Goal: Information Seeking & Learning: Learn about a topic

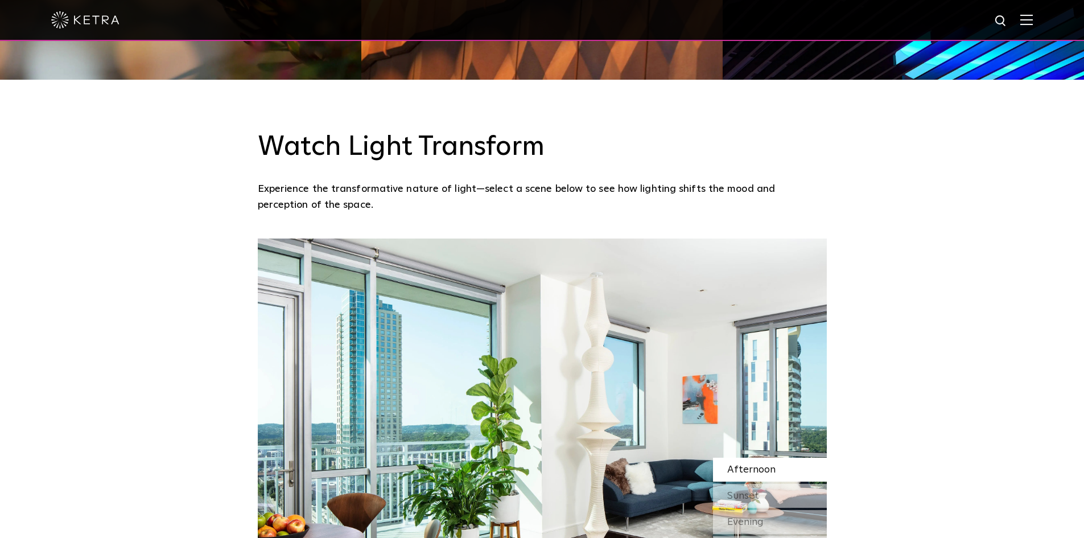
scroll to position [968, 0]
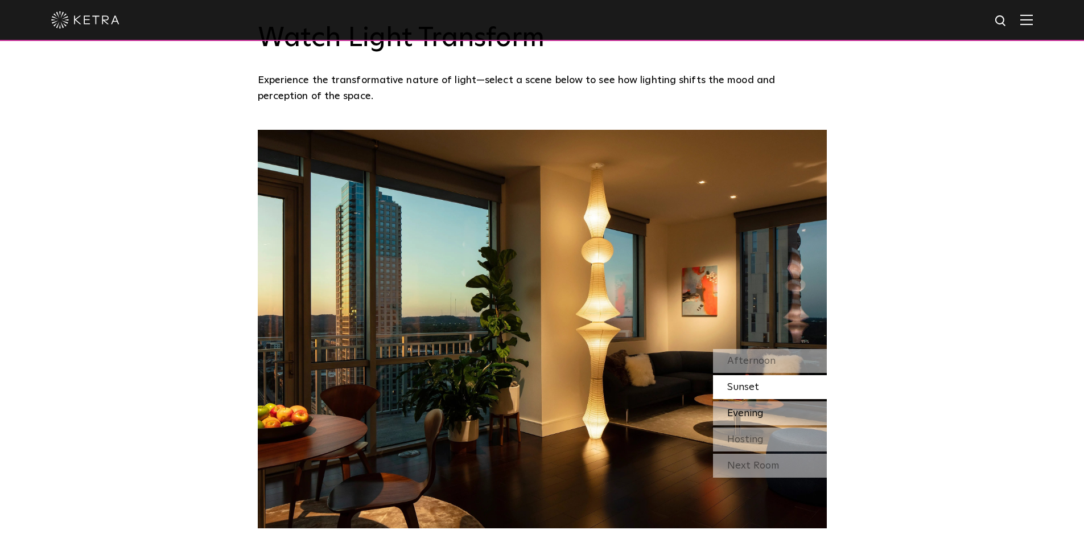
click at [747, 411] on span "Evening" at bounding box center [746, 413] width 36 height 10
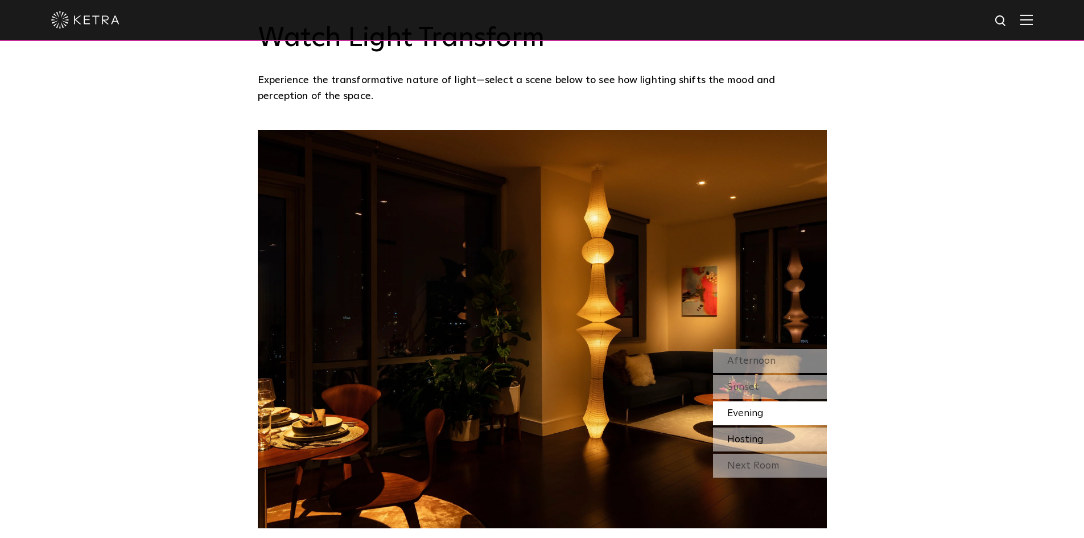
click at [748, 435] on span "Hosting" at bounding box center [746, 439] width 36 height 10
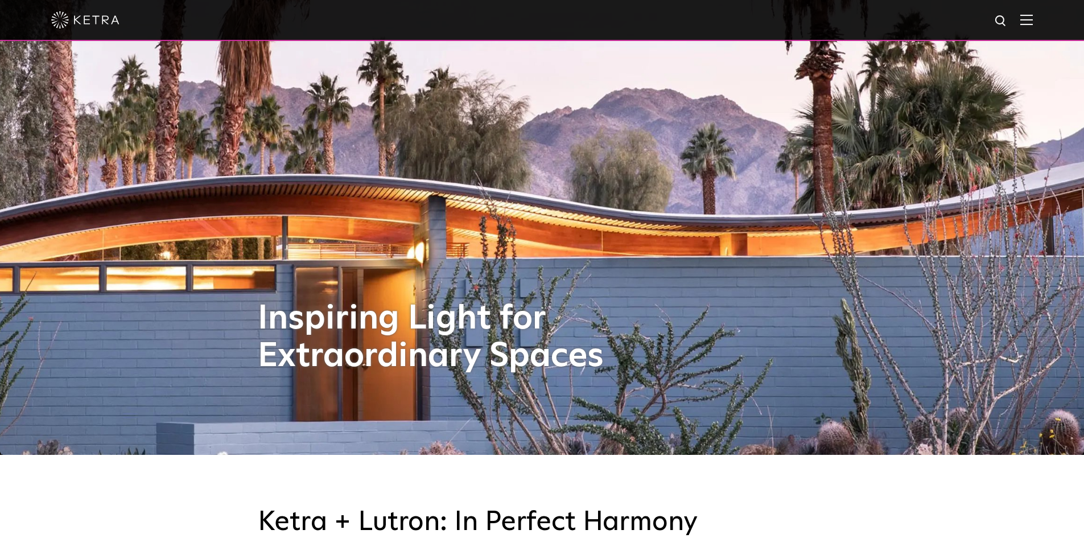
scroll to position [0, 0]
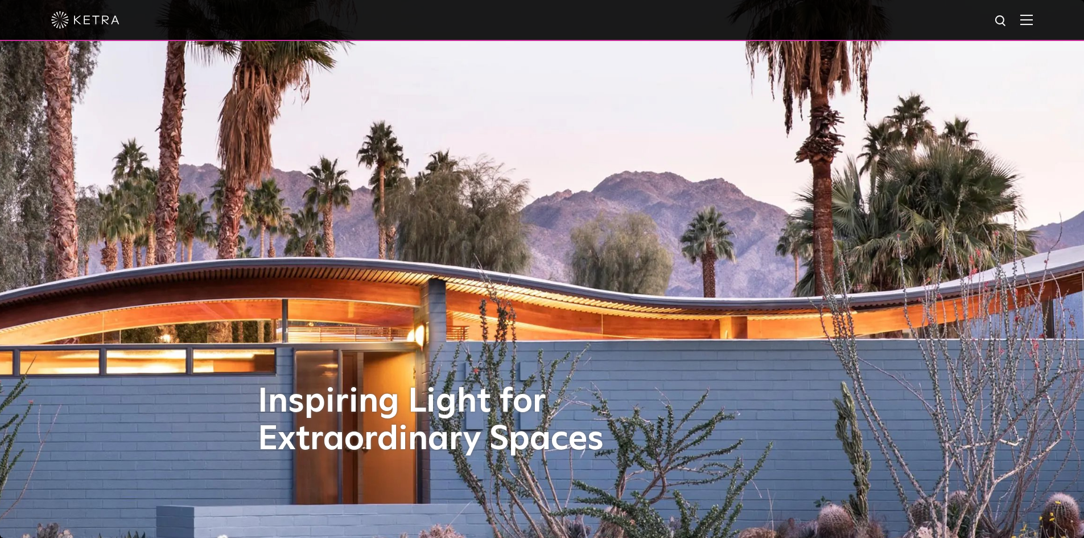
click at [1030, 23] on img at bounding box center [1027, 19] width 13 height 11
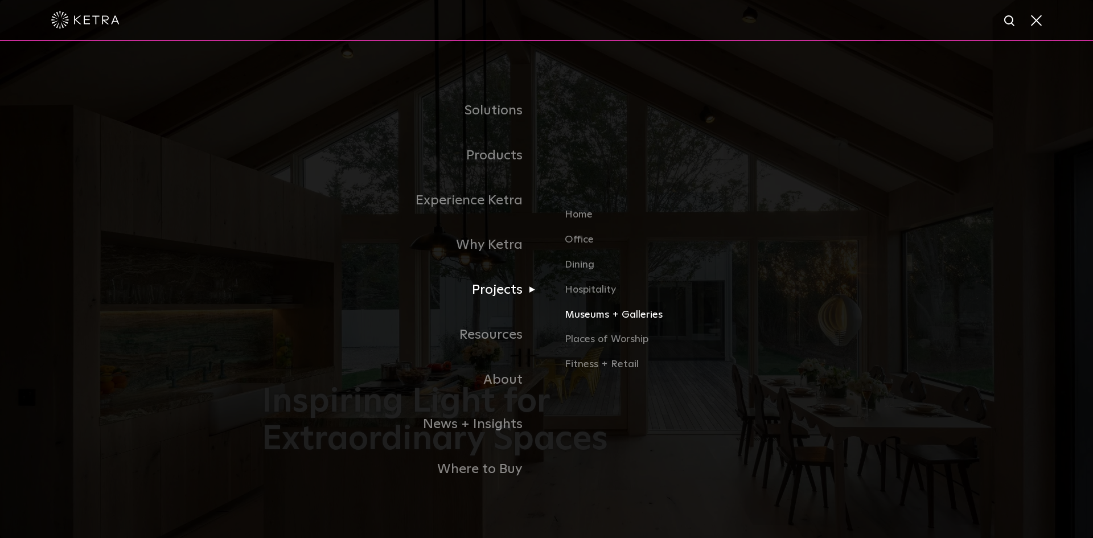
click at [602, 320] on link "Museums + Galleries" at bounding box center [698, 319] width 266 height 25
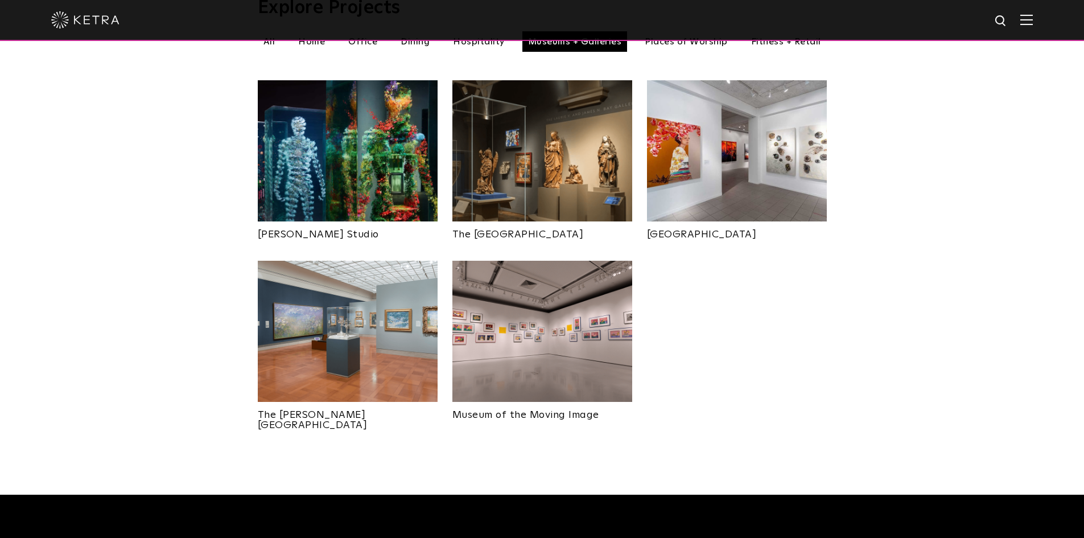
scroll to position [285, 0]
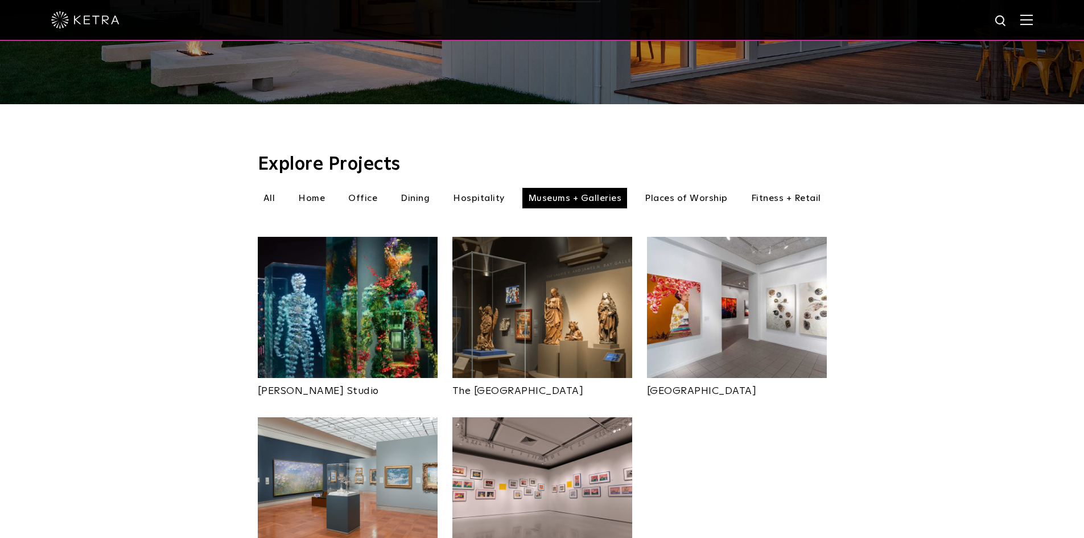
click at [484, 188] on li "Hospitality" at bounding box center [478, 198] width 63 height 20
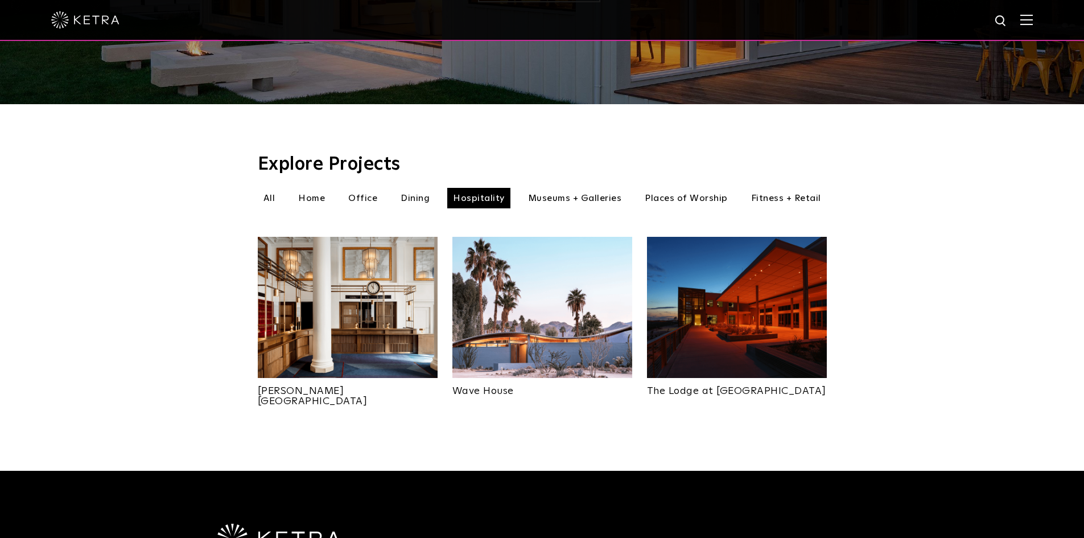
click at [403, 188] on li "Dining" at bounding box center [415, 198] width 40 height 20
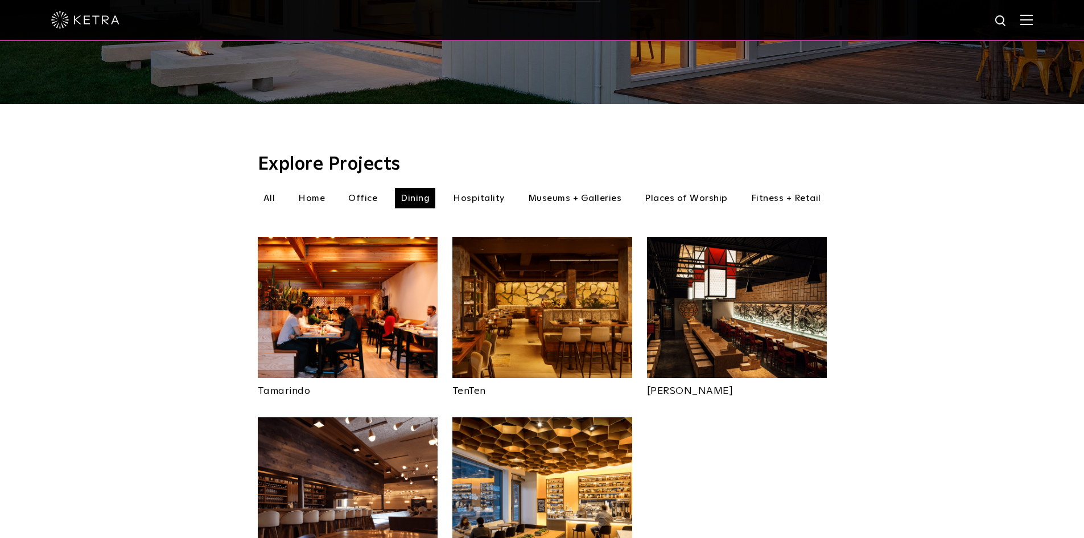
click at [472, 188] on li "Hospitality" at bounding box center [478, 198] width 63 height 20
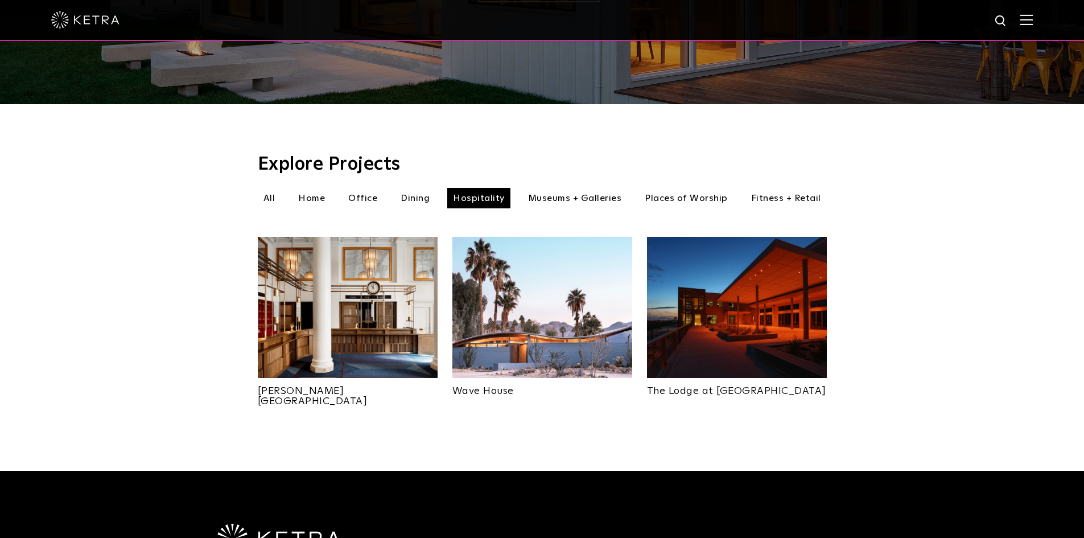
click at [376, 188] on li "Office" at bounding box center [363, 198] width 40 height 20
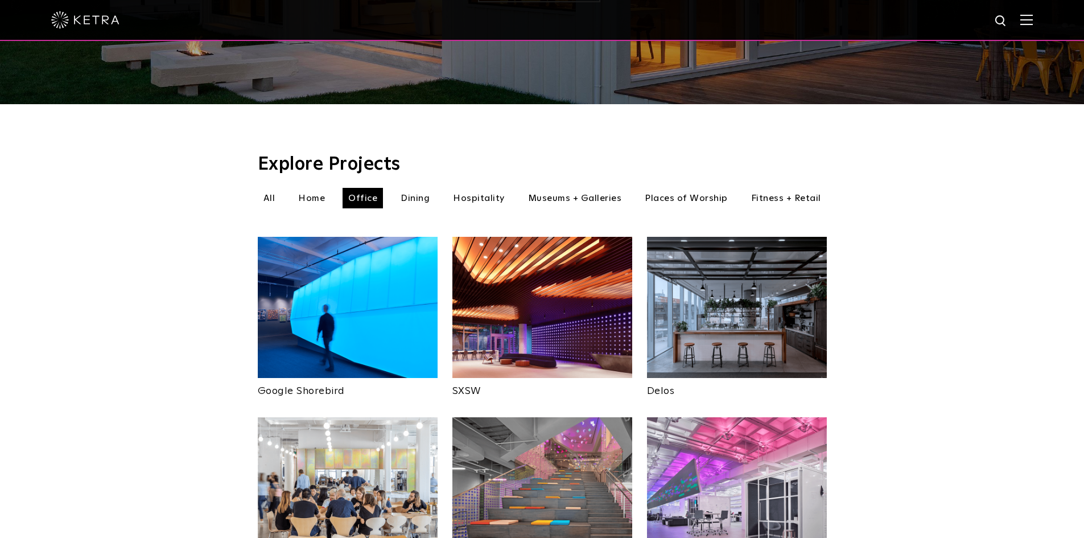
click at [321, 188] on li "Home" at bounding box center [312, 198] width 38 height 20
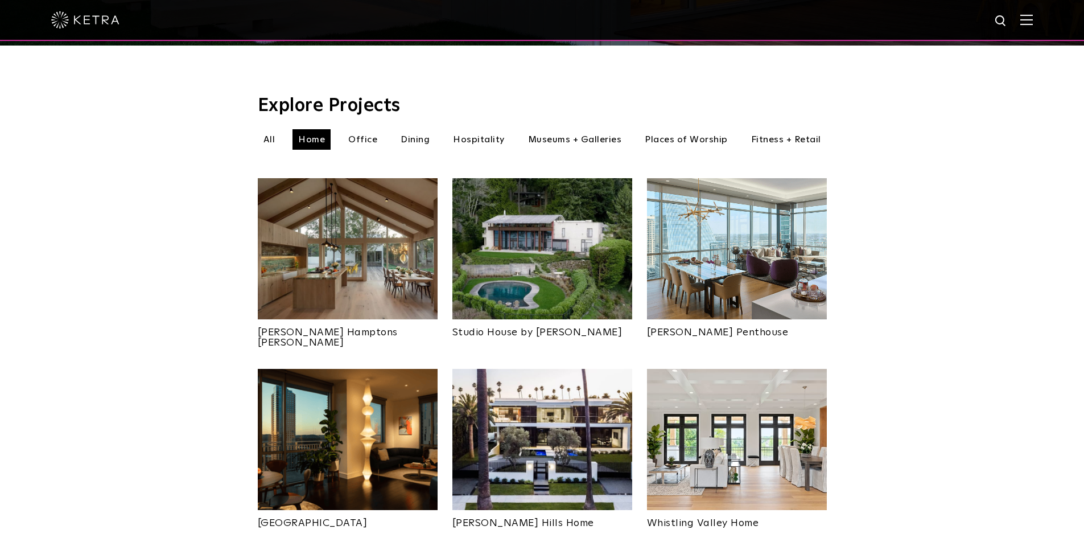
scroll to position [228, 0]
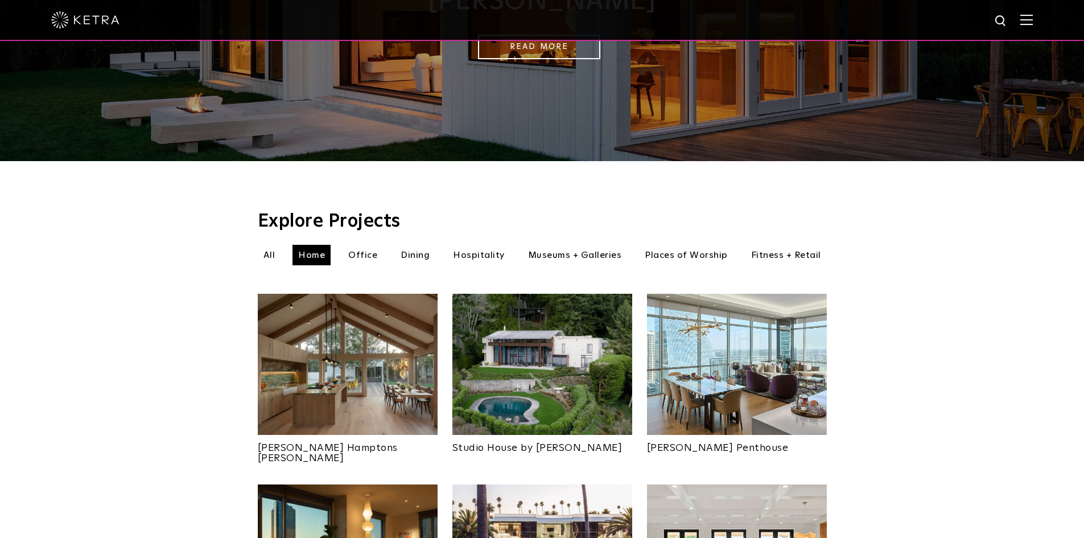
click at [424, 245] on li "Dining" at bounding box center [415, 255] width 40 height 20
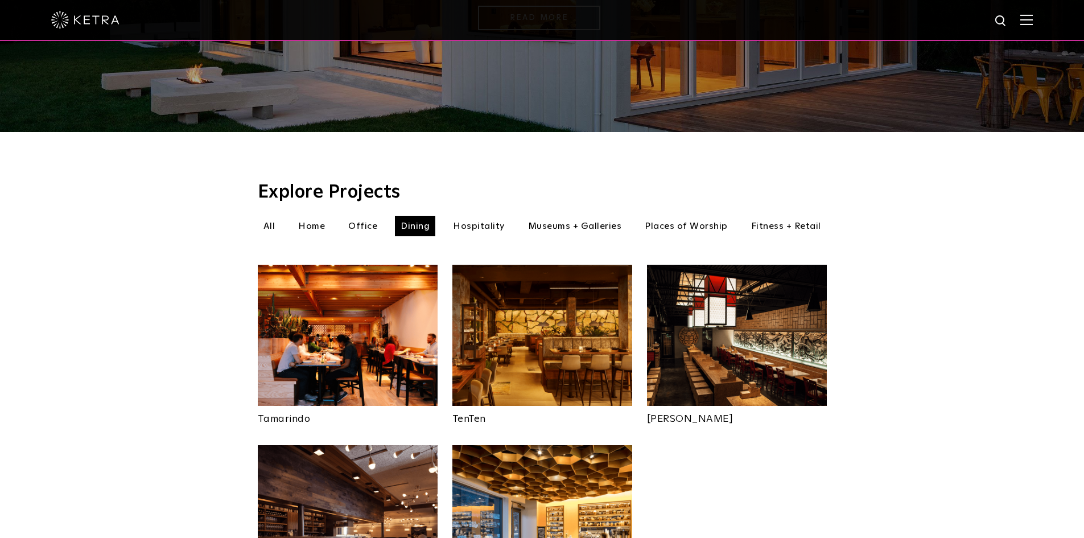
scroll to position [285, 0]
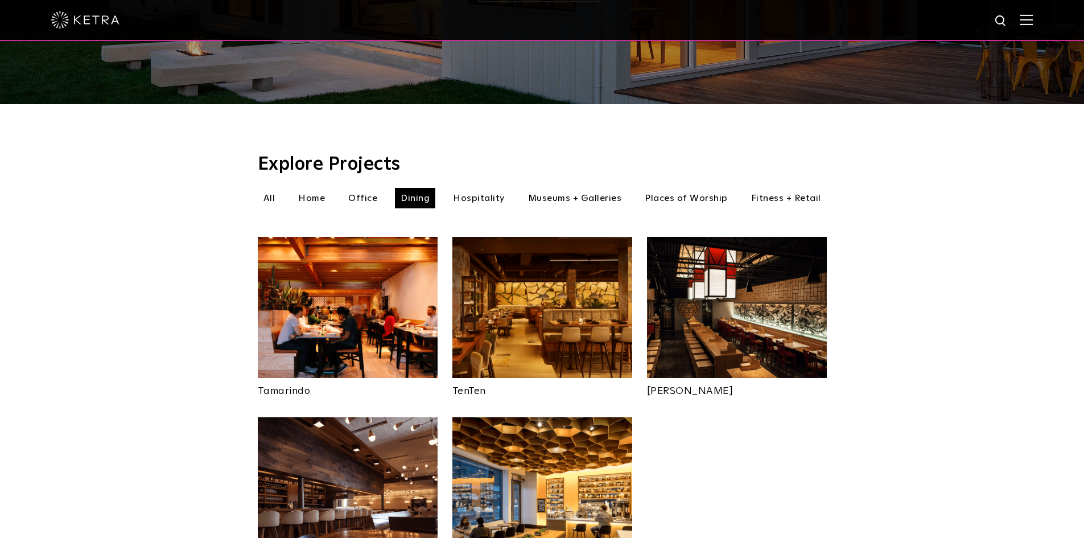
click at [484, 188] on li "Hospitality" at bounding box center [478, 198] width 63 height 20
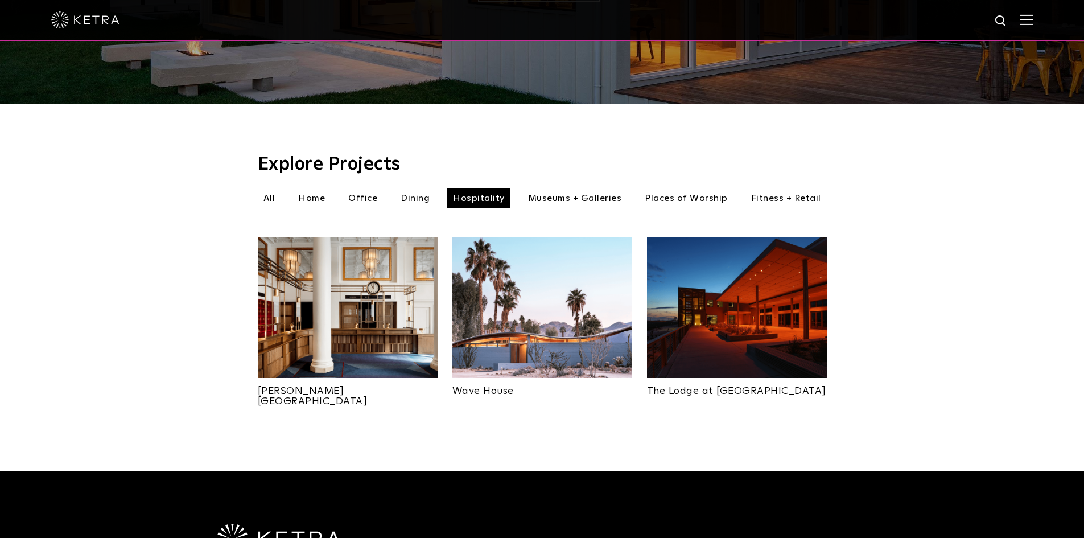
click at [602, 188] on li "Museums + Galleries" at bounding box center [575, 198] width 105 height 20
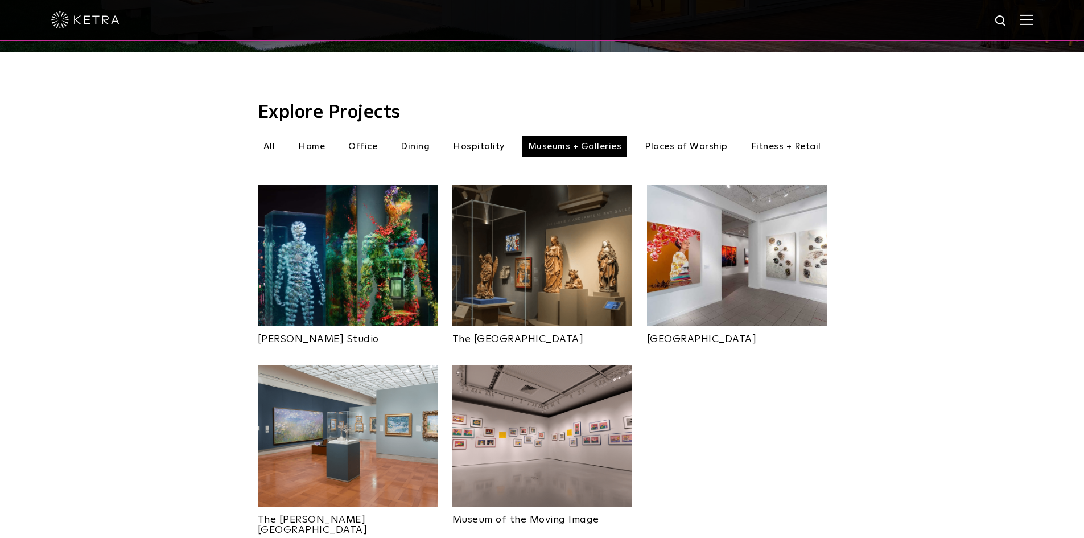
scroll to position [398, 0]
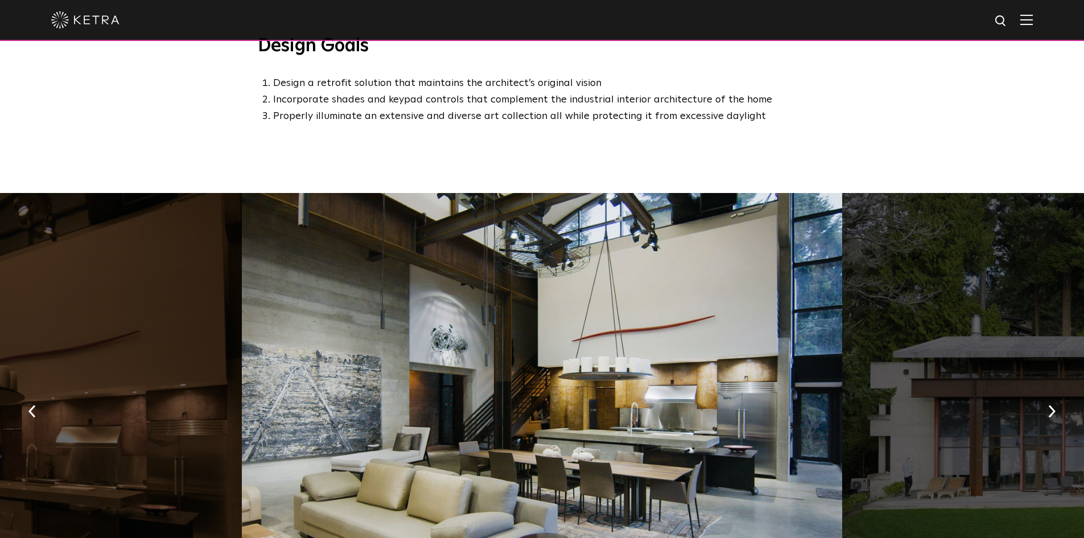
scroll to position [1195, 0]
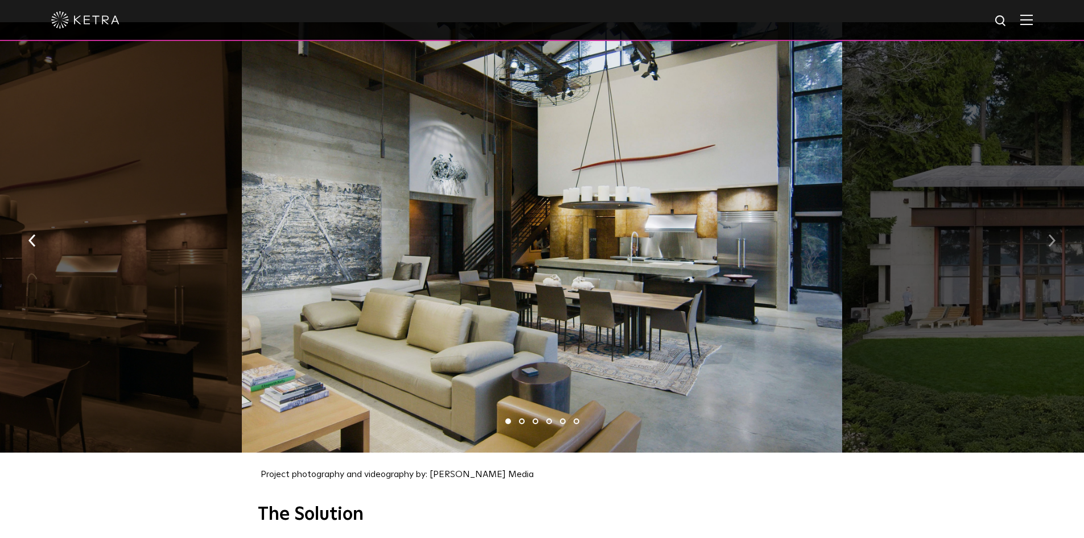
click at [1042, 236] on button "button" at bounding box center [1052, 239] width 24 height 39
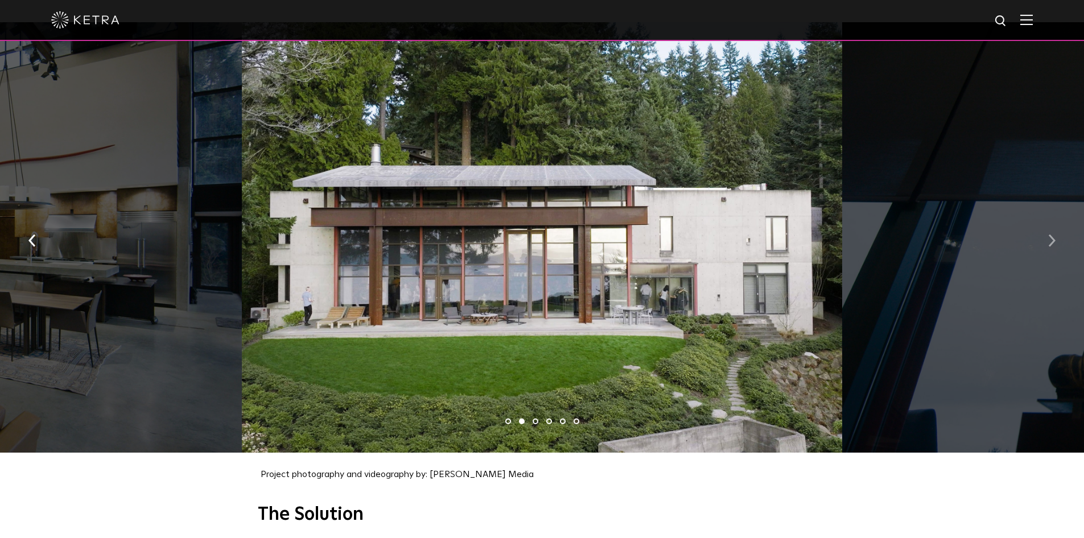
click at [1042, 236] on button "button" at bounding box center [1052, 239] width 24 height 39
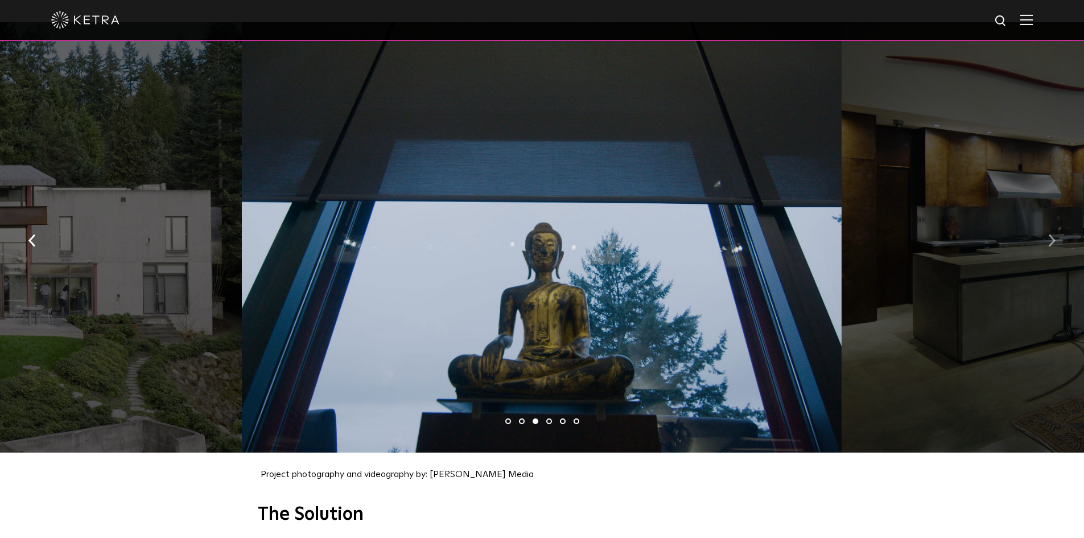
click at [1042, 236] on button "button" at bounding box center [1052, 239] width 24 height 39
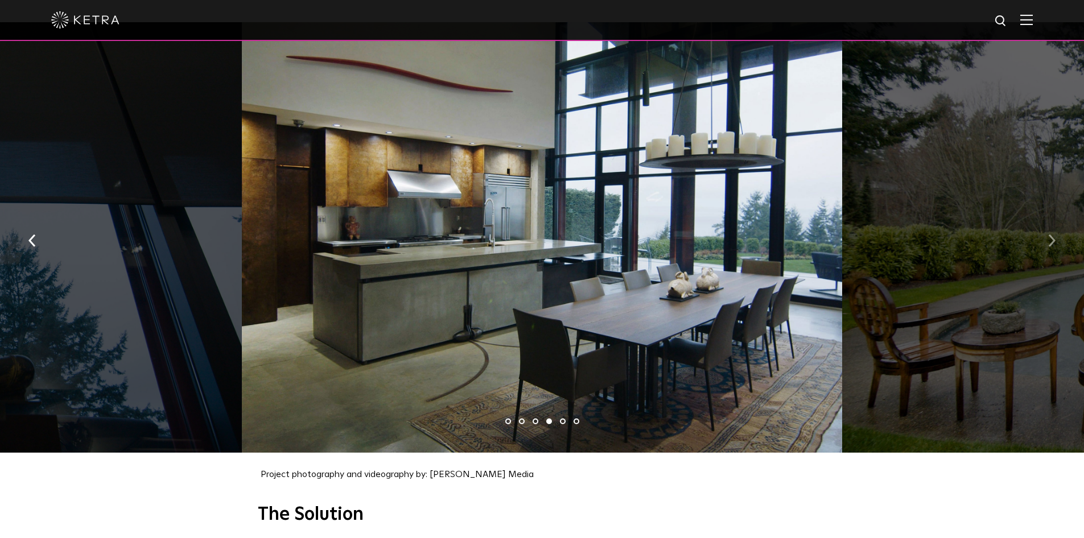
click at [1042, 236] on button "button" at bounding box center [1052, 239] width 24 height 39
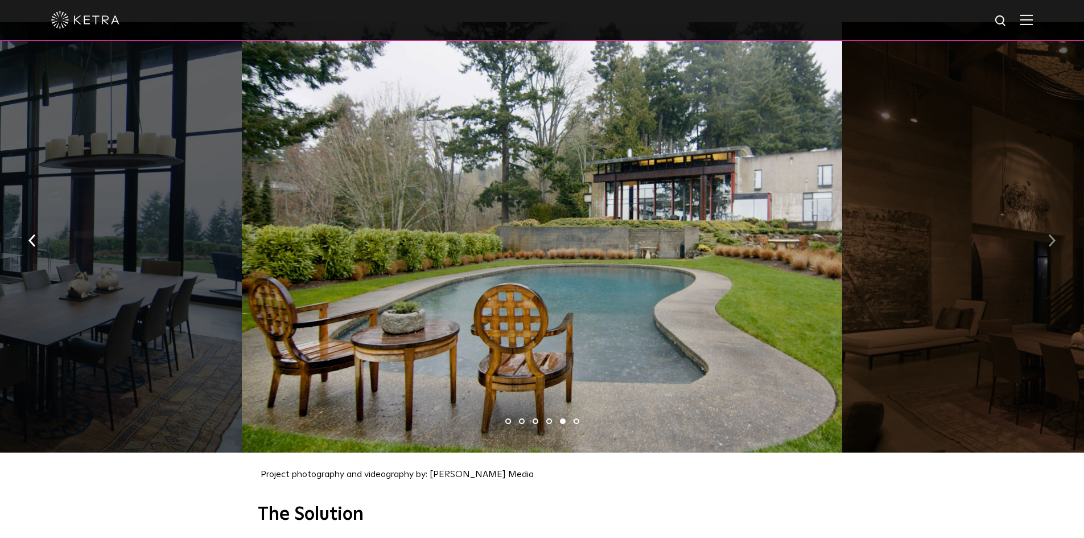
click at [1042, 236] on button "button" at bounding box center [1052, 239] width 24 height 39
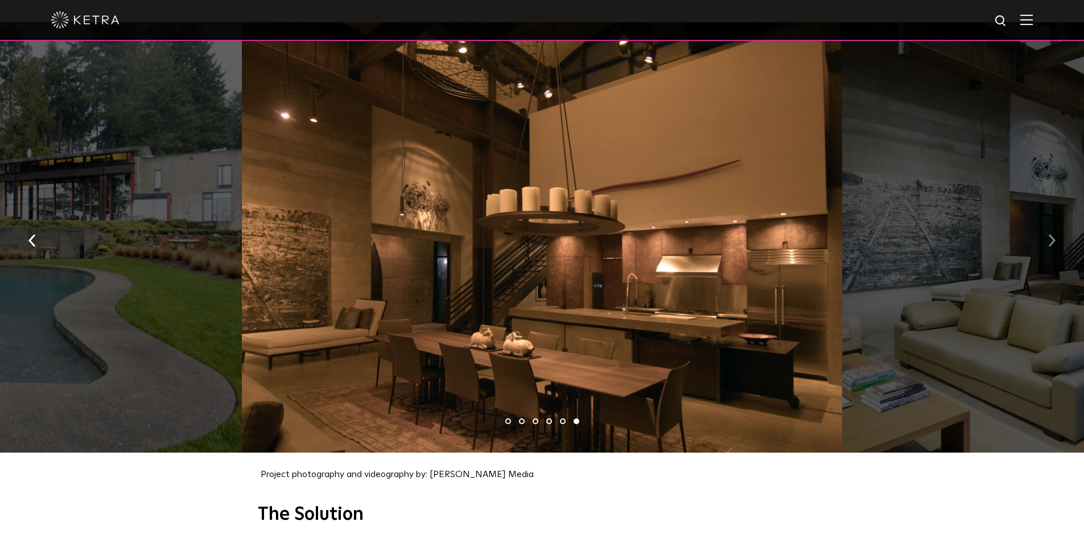
click at [1042, 236] on button "button" at bounding box center [1052, 239] width 24 height 39
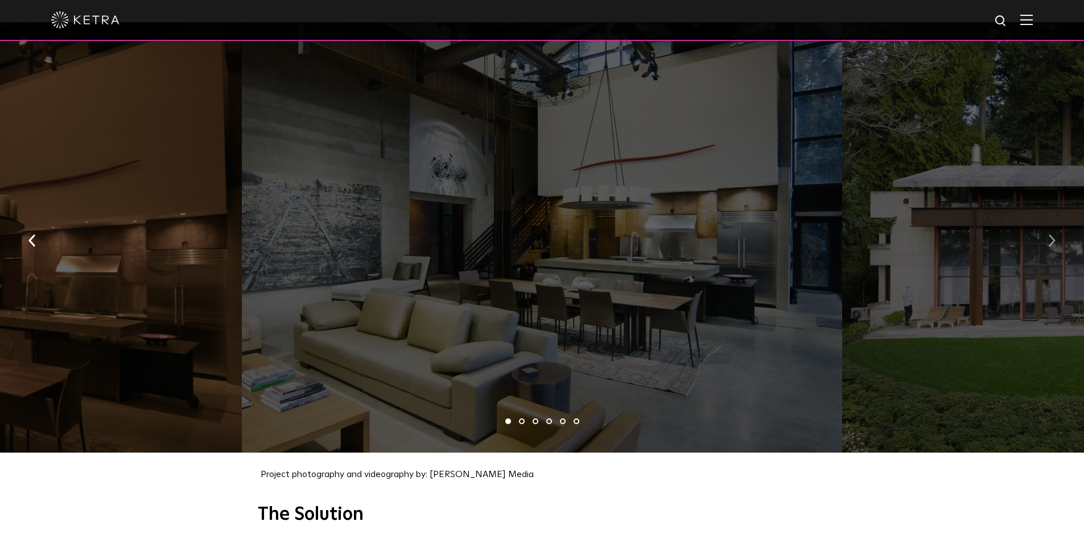
click at [1042, 236] on button "button" at bounding box center [1052, 239] width 24 height 39
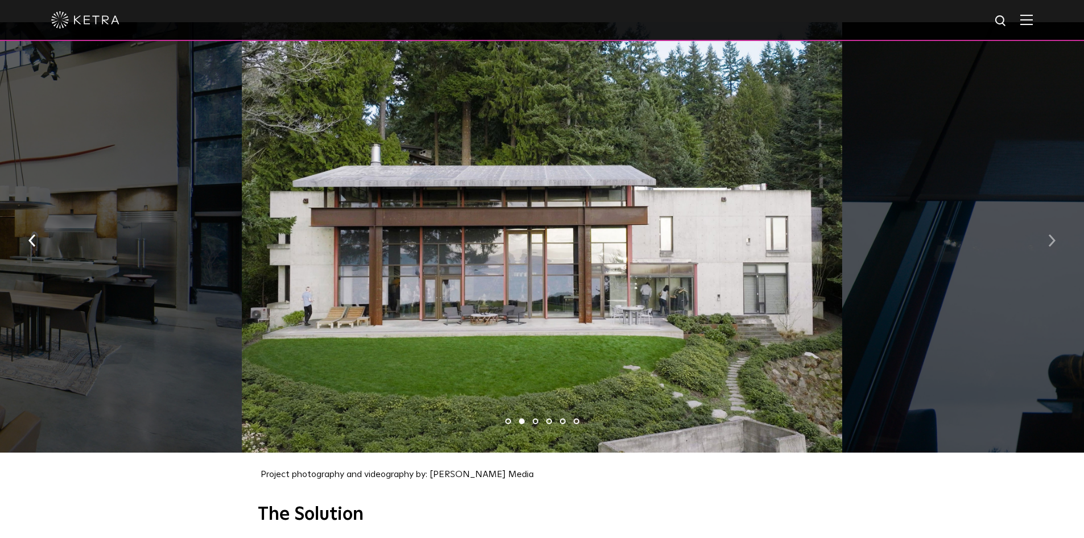
click at [1042, 236] on button "button" at bounding box center [1052, 239] width 24 height 39
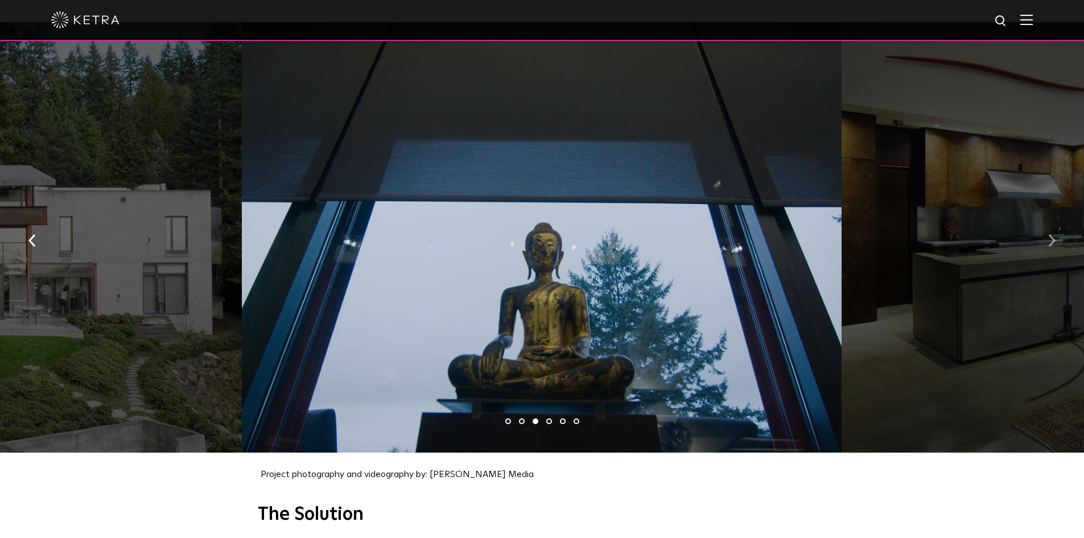
click at [1059, 238] on button "button" at bounding box center [1052, 239] width 24 height 39
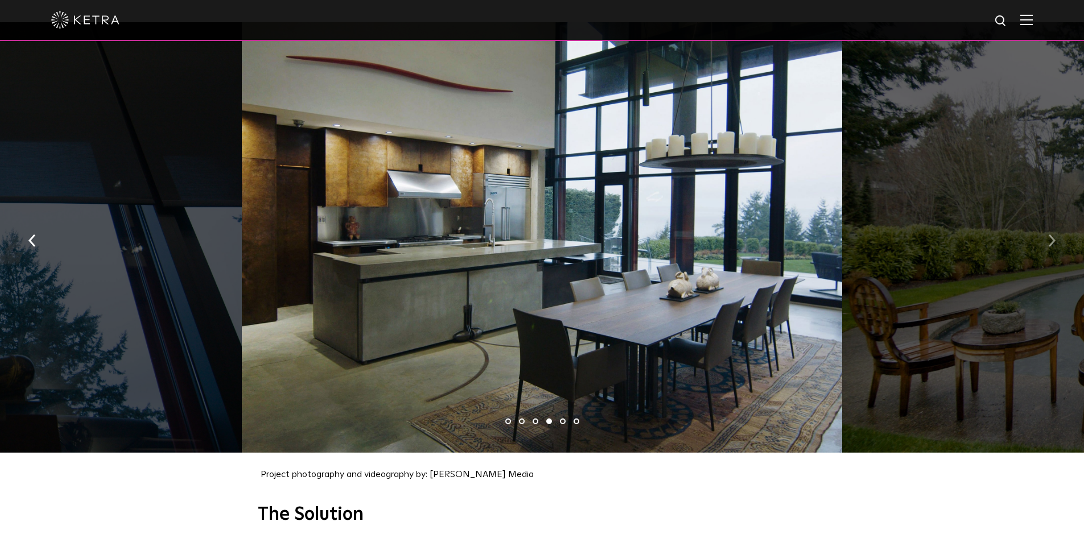
click at [1059, 238] on button "button" at bounding box center [1052, 239] width 24 height 39
click at [1055, 238] on img "button" at bounding box center [1052, 241] width 7 height 13
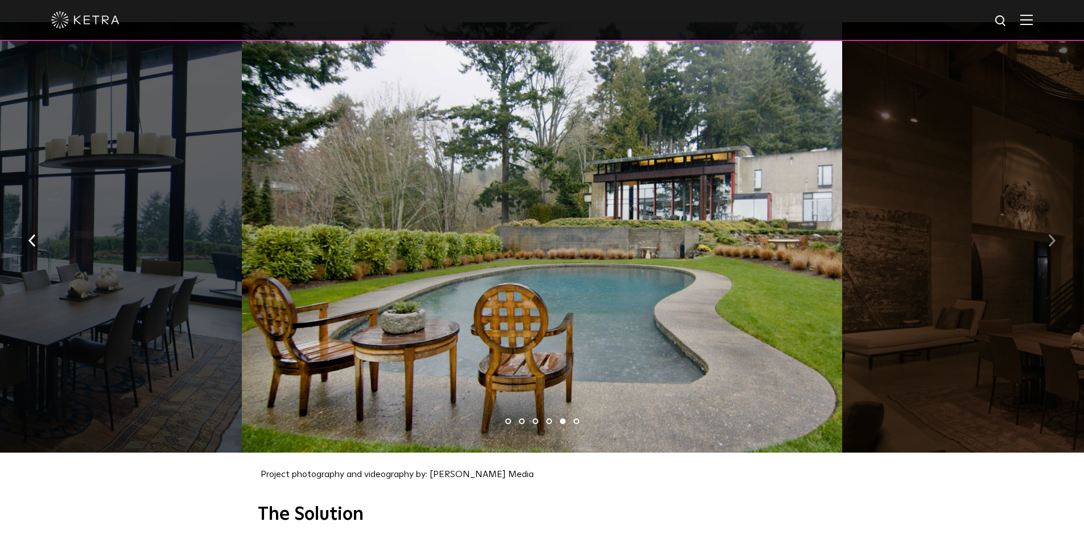
click at [1055, 238] on img "button" at bounding box center [1052, 241] width 7 height 13
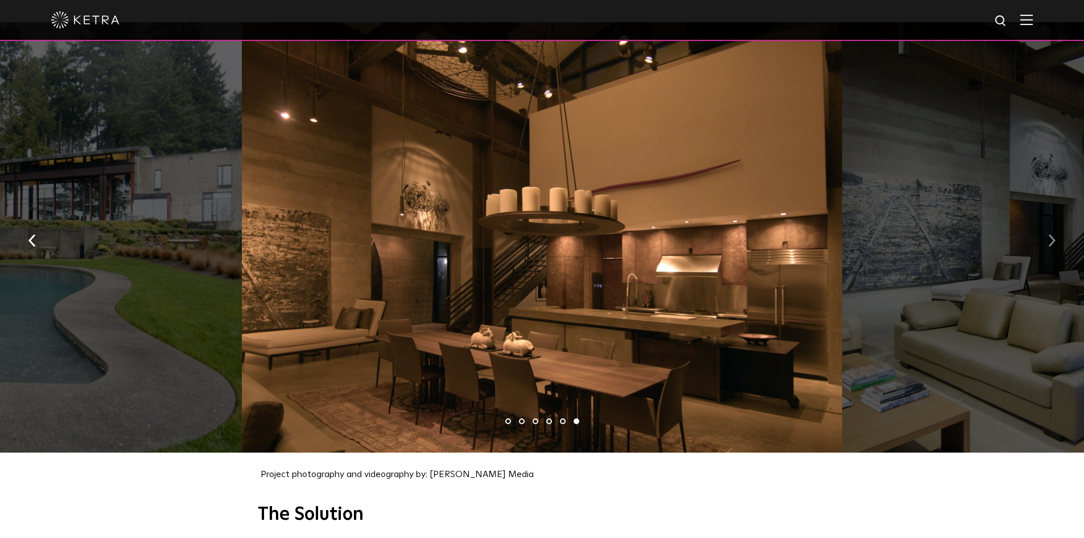
click at [1055, 238] on img "button" at bounding box center [1052, 241] width 7 height 13
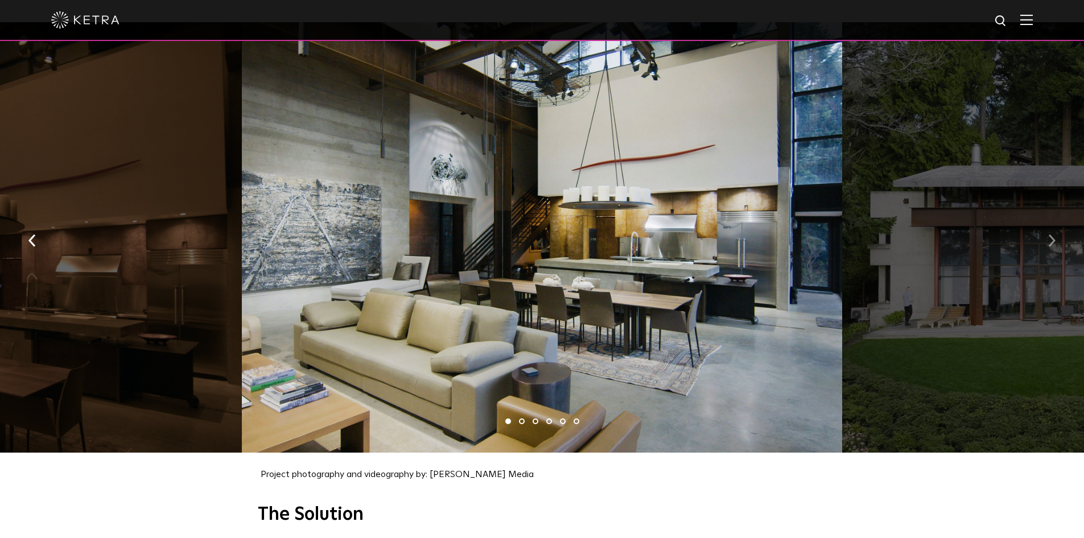
click at [1055, 238] on img "button" at bounding box center [1052, 241] width 7 height 13
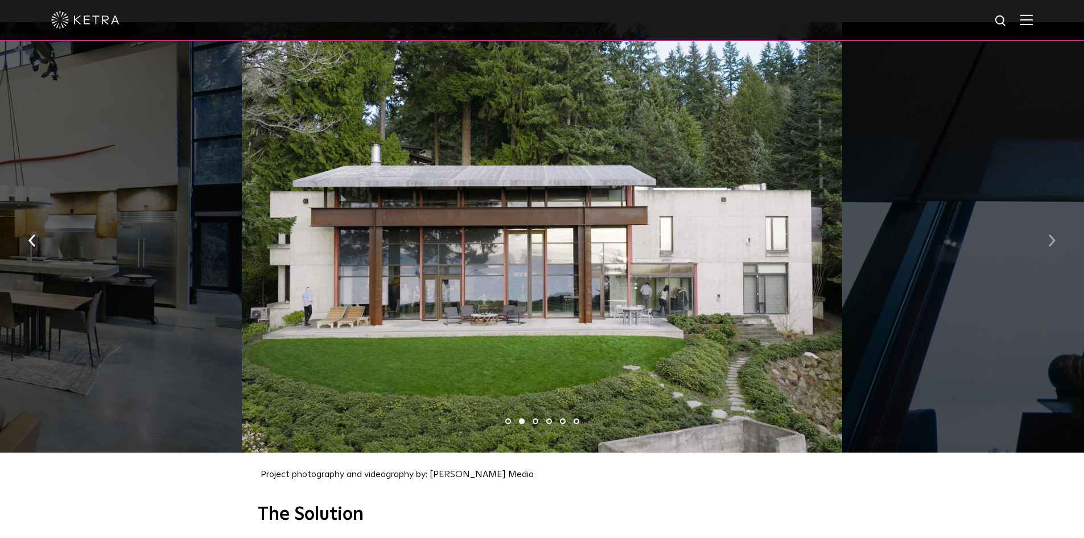
click at [1055, 238] on img "button" at bounding box center [1052, 241] width 7 height 13
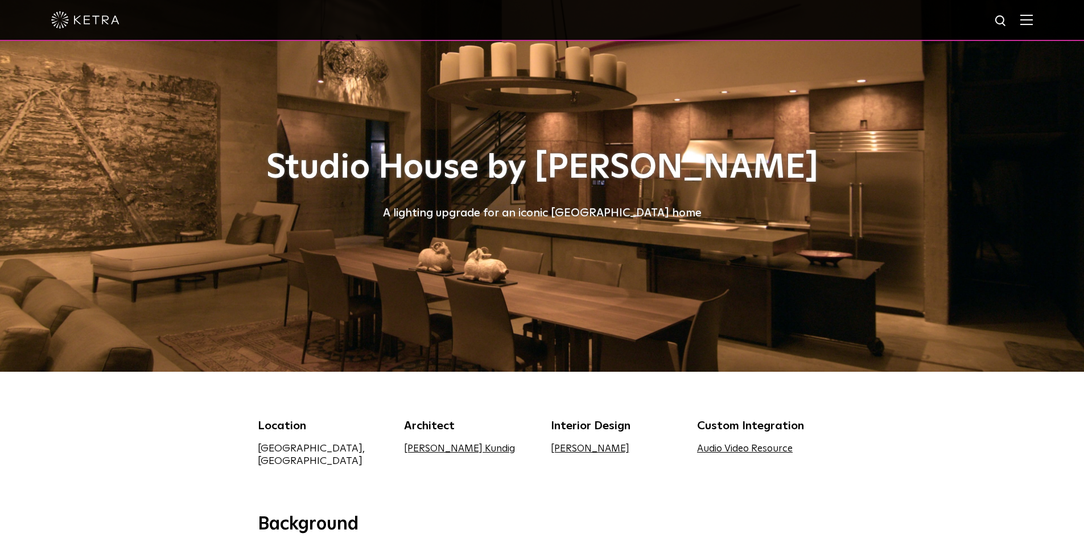
scroll to position [0, 0]
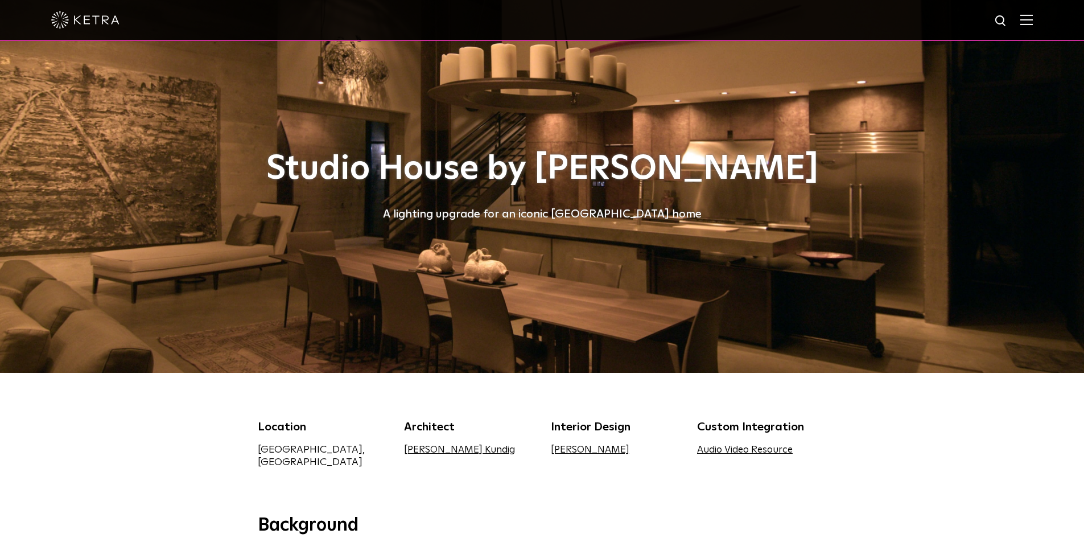
click at [1033, 19] on img at bounding box center [1027, 19] width 13 height 11
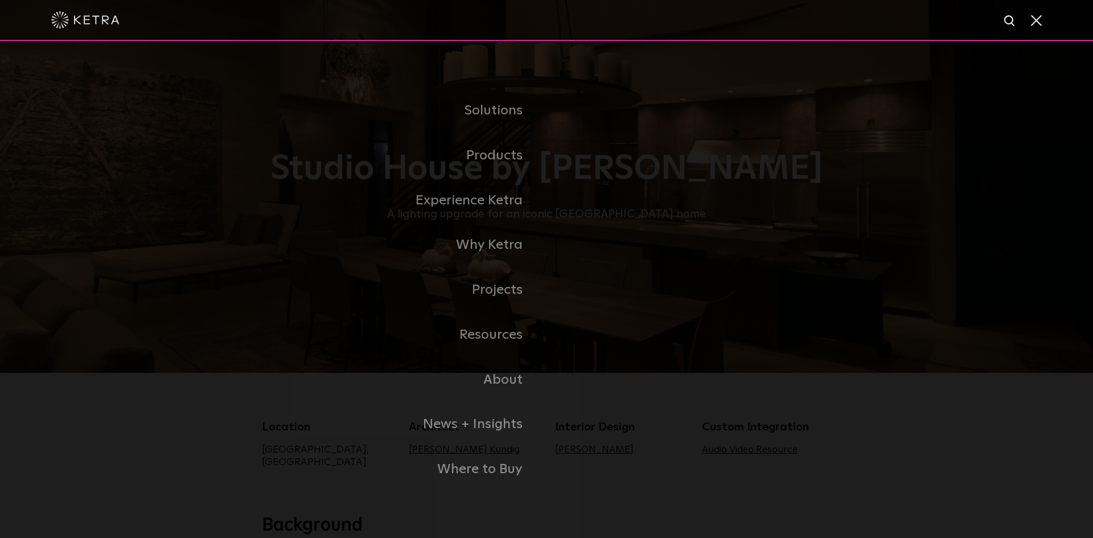
click at [1038, 19] on span at bounding box center [1035, 19] width 13 height 11
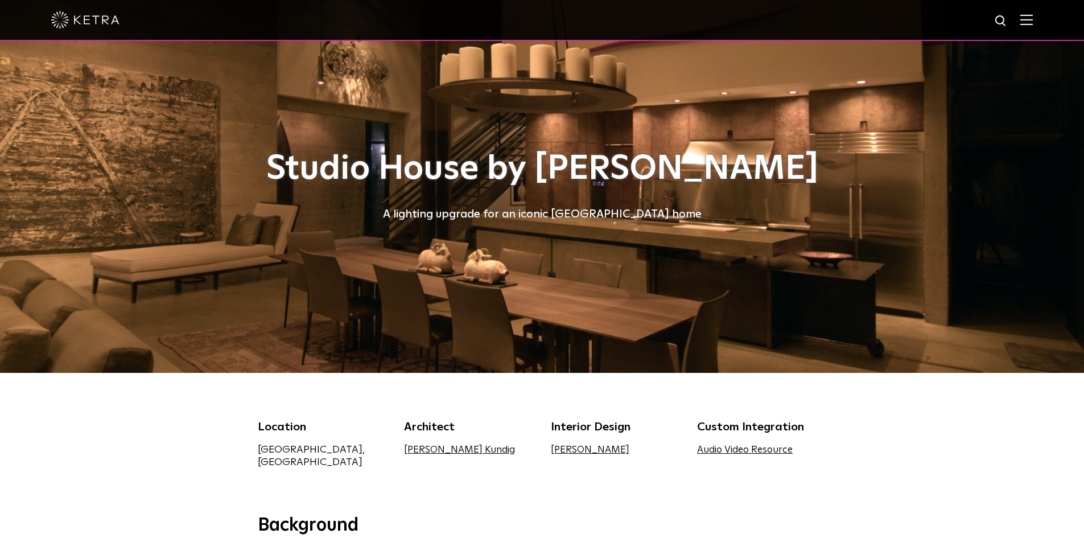
scroll to position [228, 0]
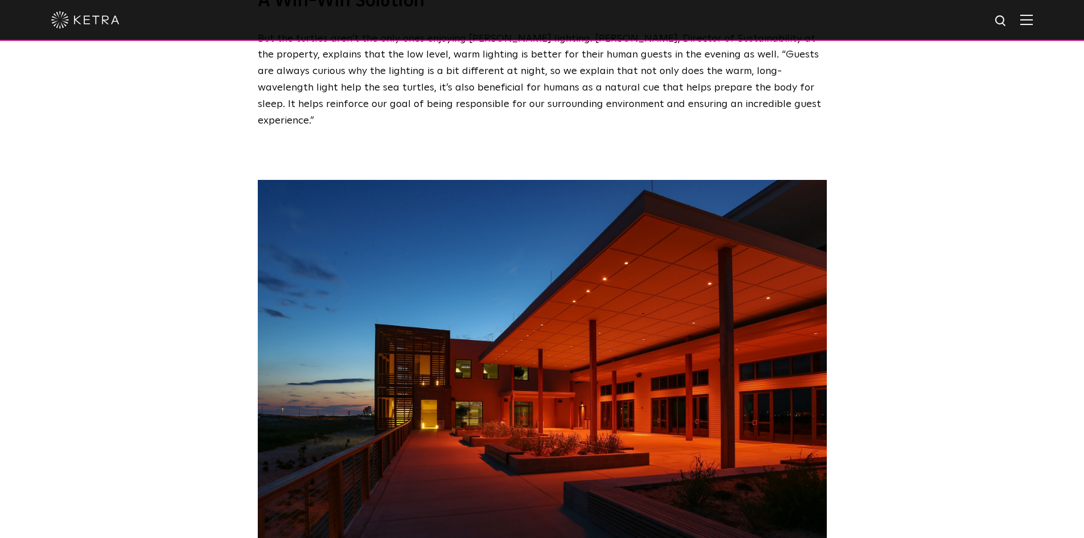
scroll to position [1992, 0]
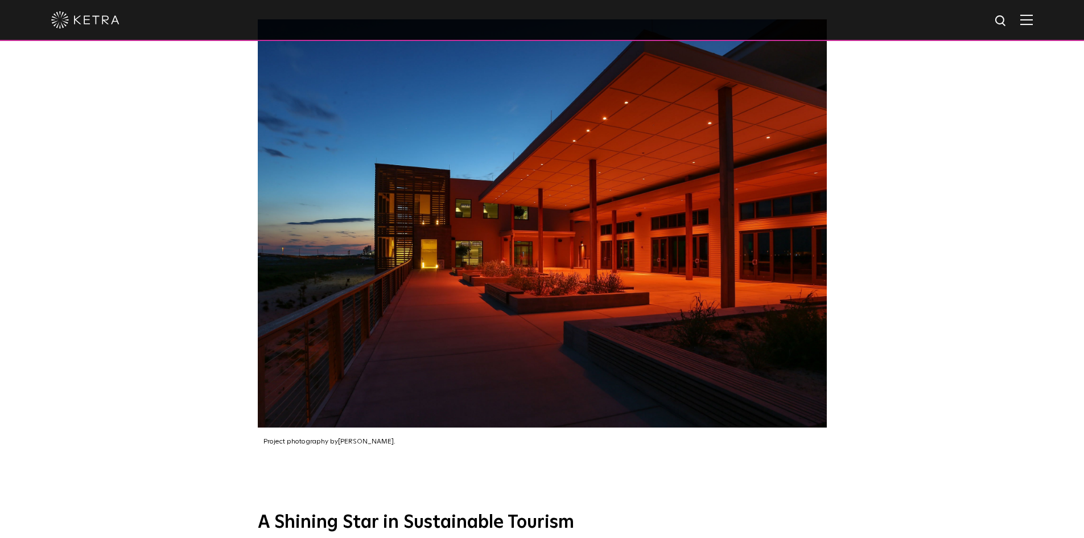
click at [562, 306] on img at bounding box center [542, 223] width 569 height 408
click at [642, 264] on img at bounding box center [542, 223] width 569 height 408
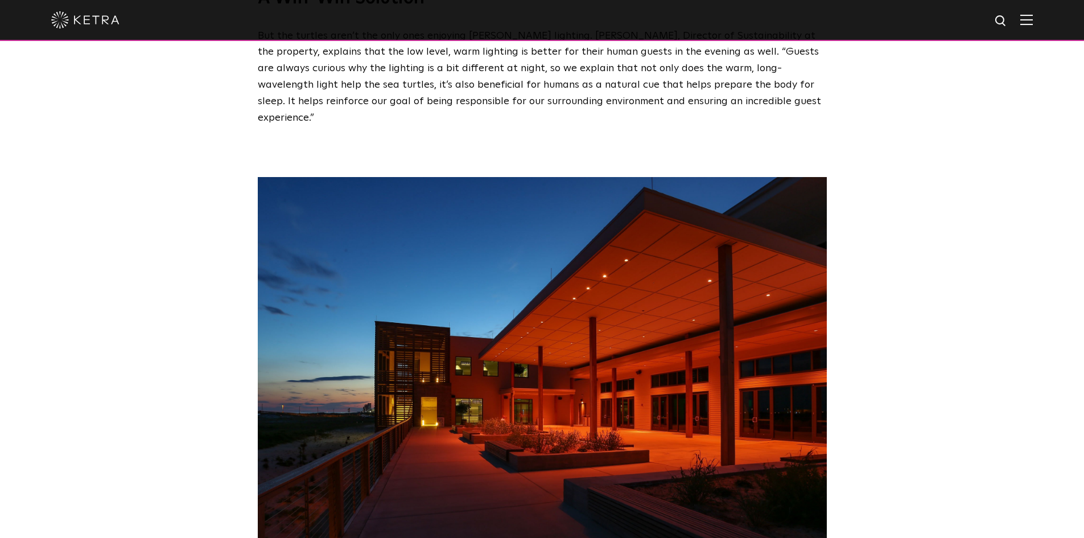
scroll to position [1651, 0]
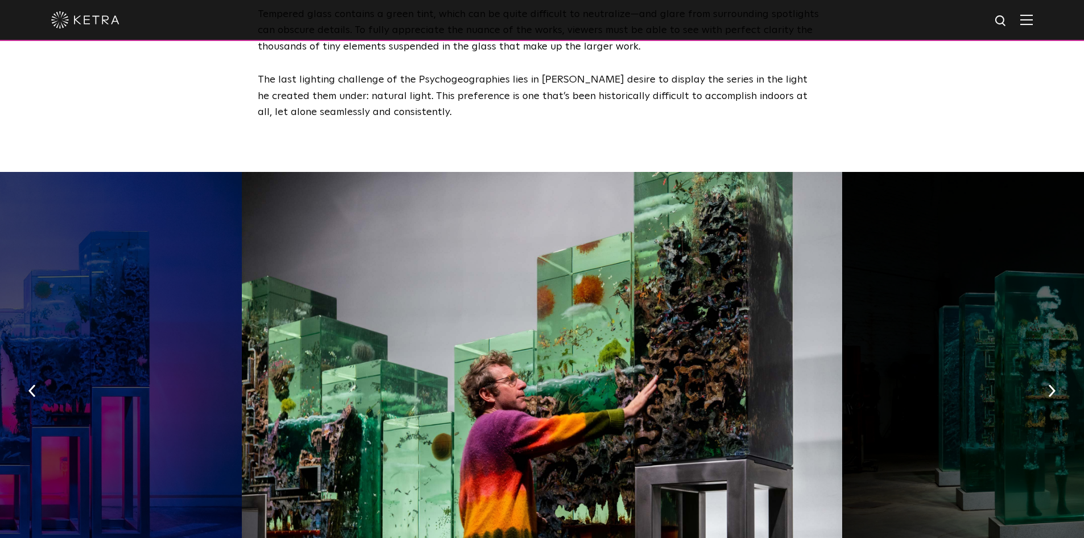
scroll to position [1594, 0]
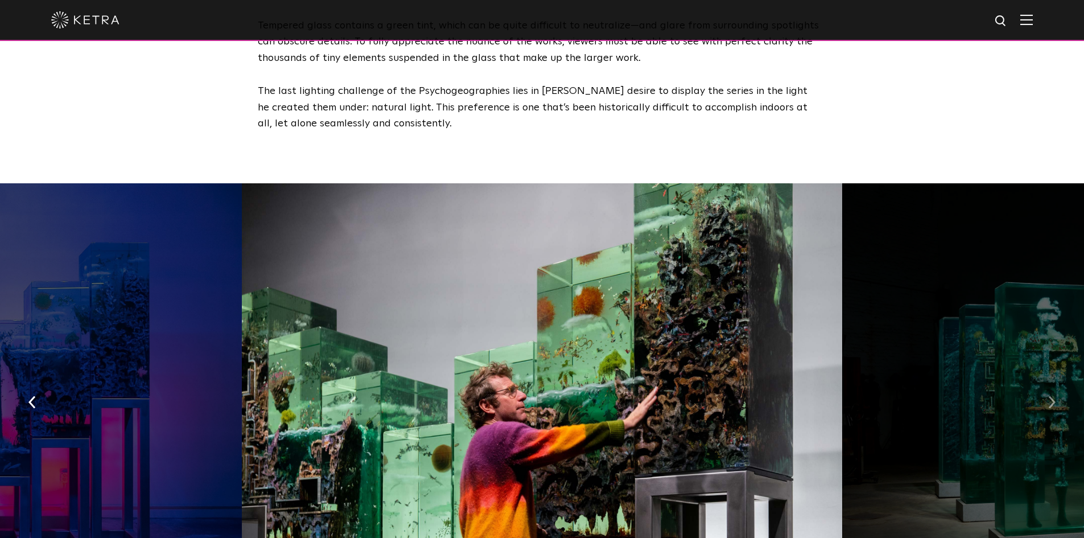
click at [1047, 382] on button "button" at bounding box center [1052, 401] width 24 height 39
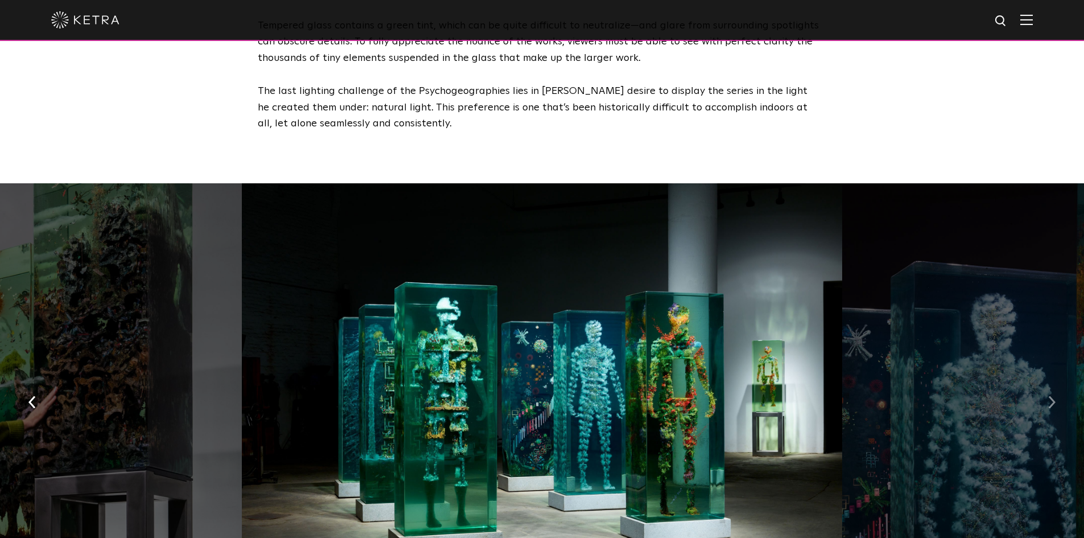
click at [1047, 382] on button "button" at bounding box center [1052, 401] width 24 height 39
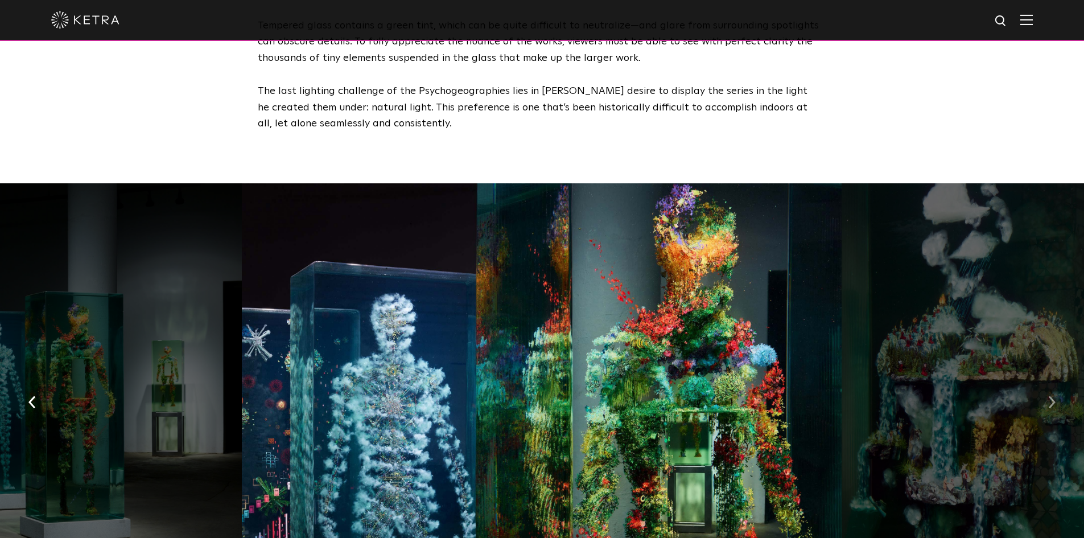
click at [1047, 382] on button "button" at bounding box center [1052, 401] width 24 height 39
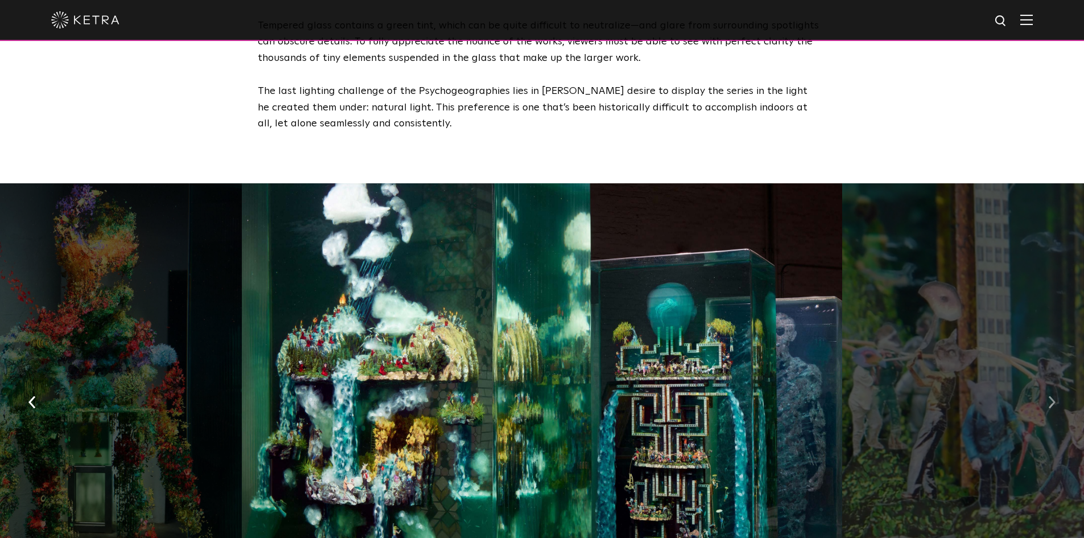
click at [1047, 382] on button "button" at bounding box center [1052, 401] width 24 height 39
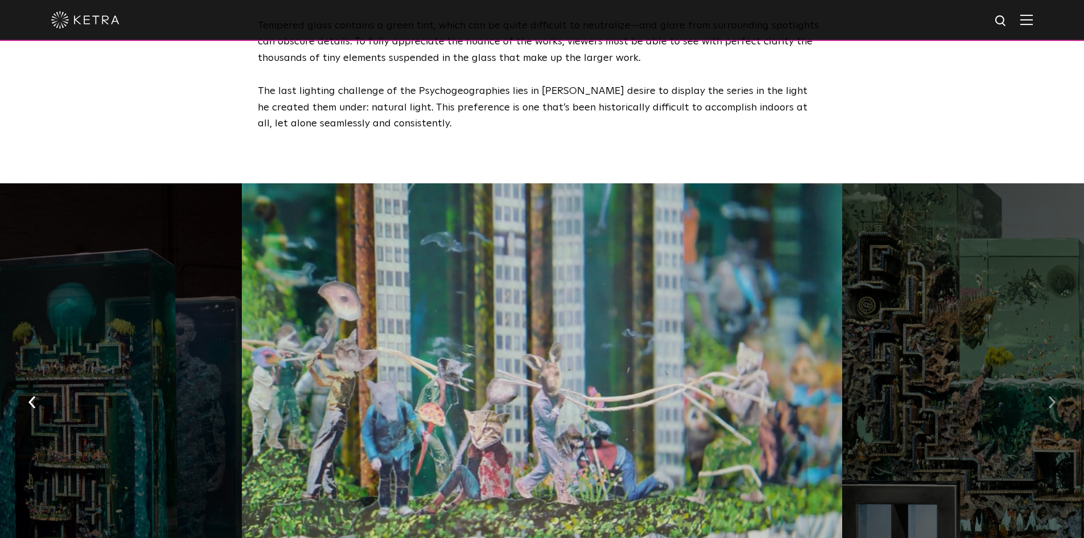
click at [1047, 382] on button "button" at bounding box center [1052, 401] width 24 height 39
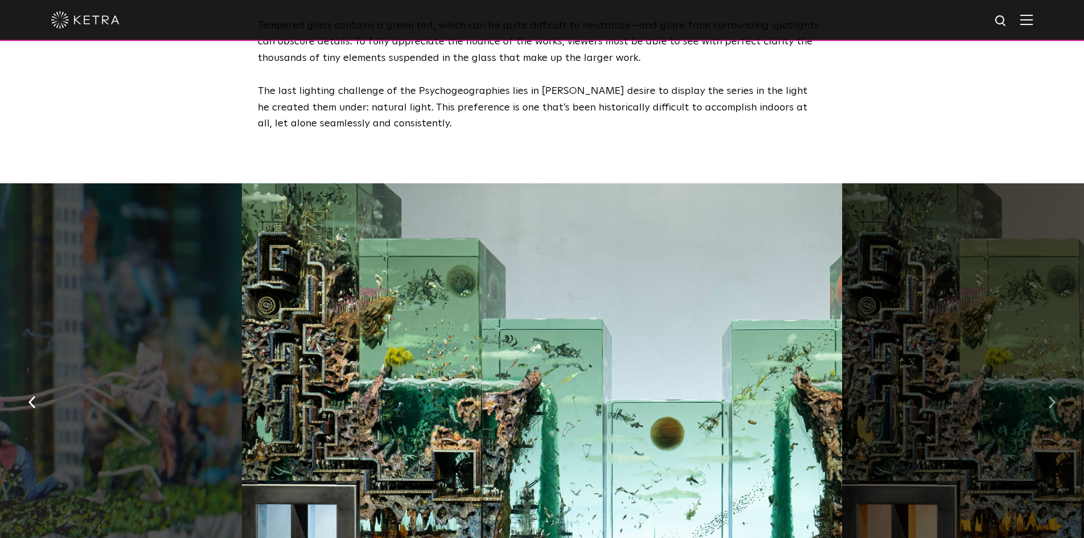
click at [1047, 382] on button "button" at bounding box center [1052, 401] width 24 height 39
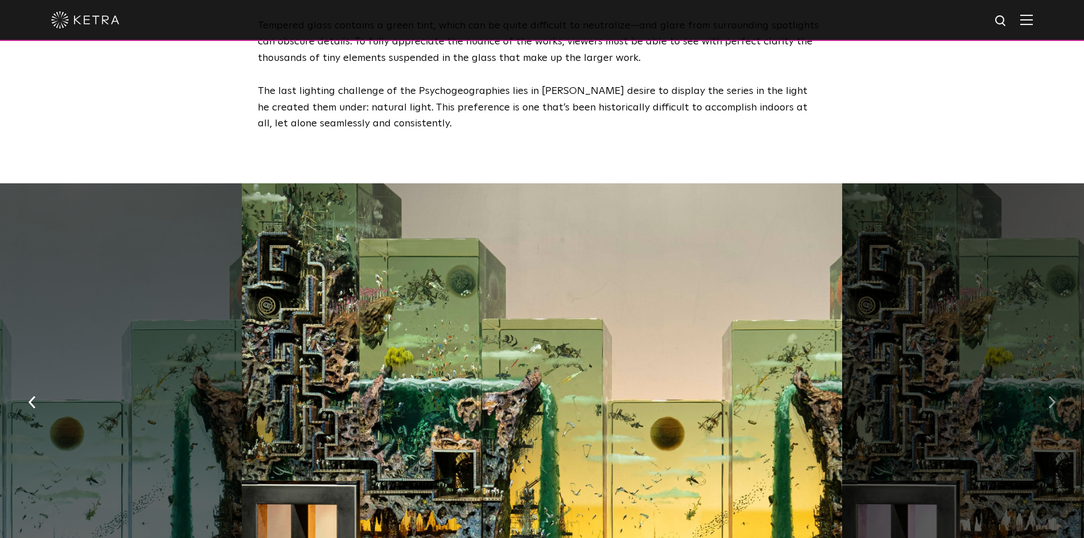
click at [1047, 382] on button "button" at bounding box center [1052, 401] width 24 height 39
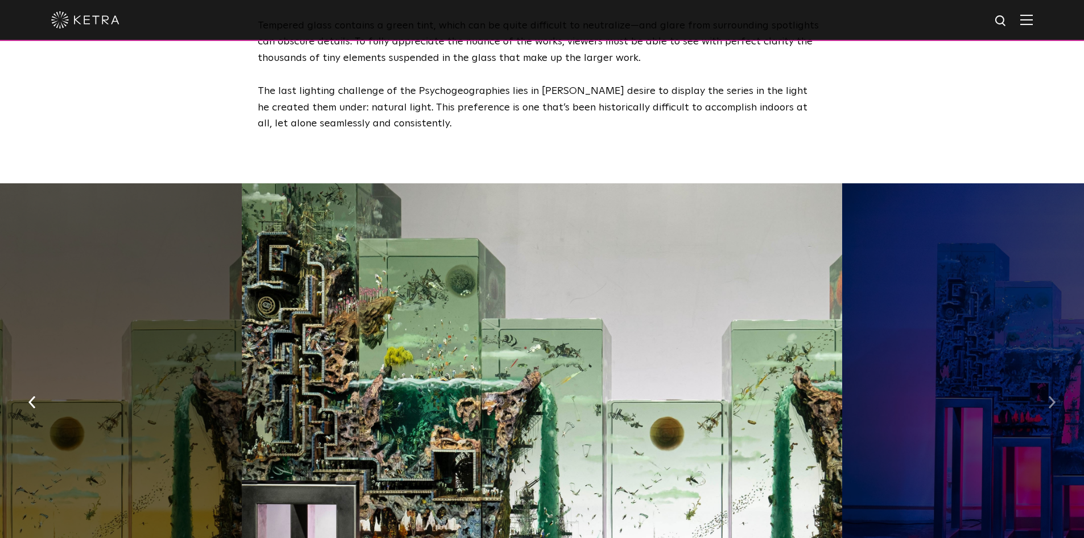
click at [1047, 382] on button "button" at bounding box center [1052, 401] width 24 height 39
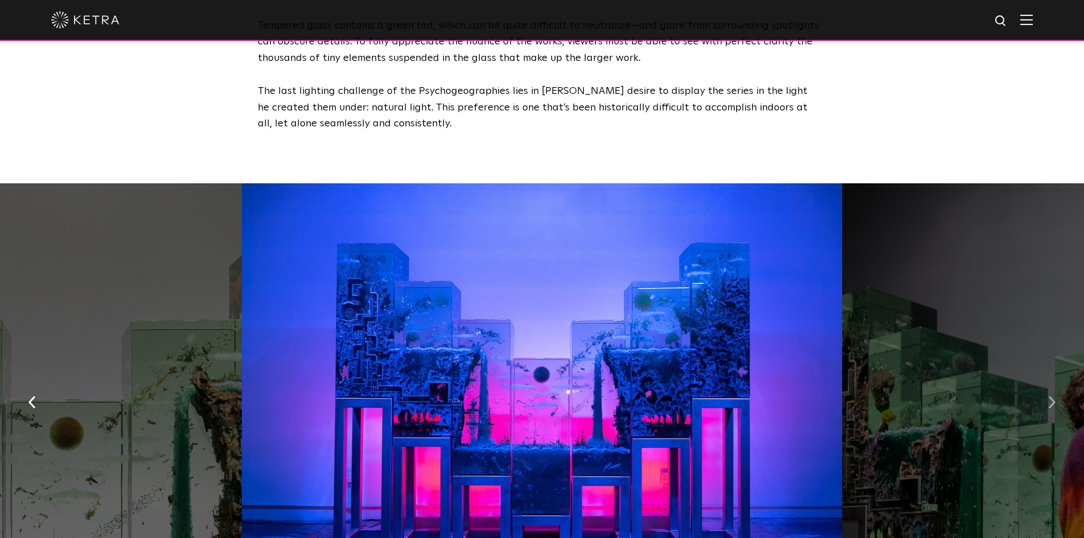
click at [1047, 382] on button "button" at bounding box center [1052, 401] width 24 height 39
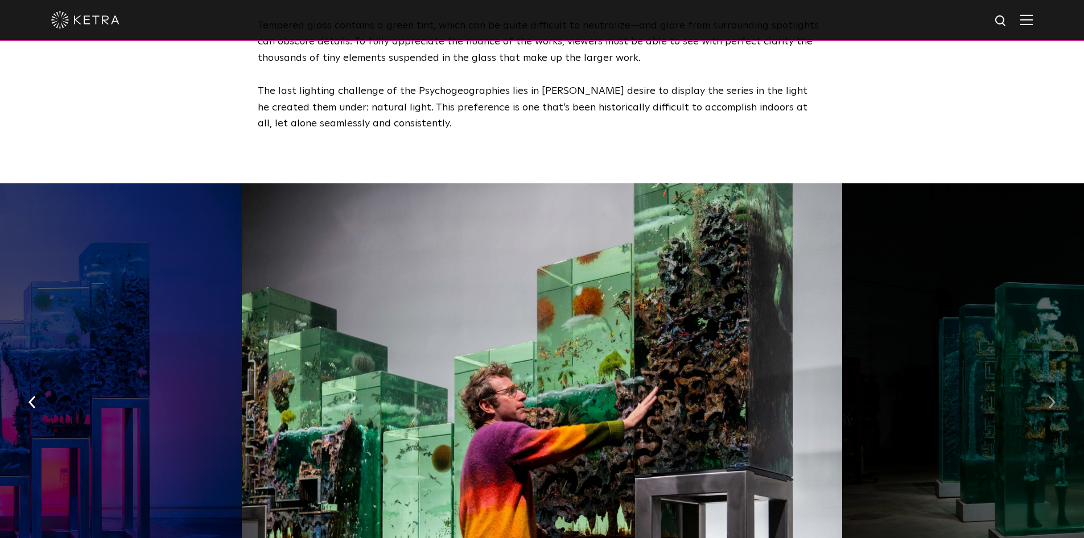
click at [1047, 382] on button "button" at bounding box center [1052, 401] width 24 height 39
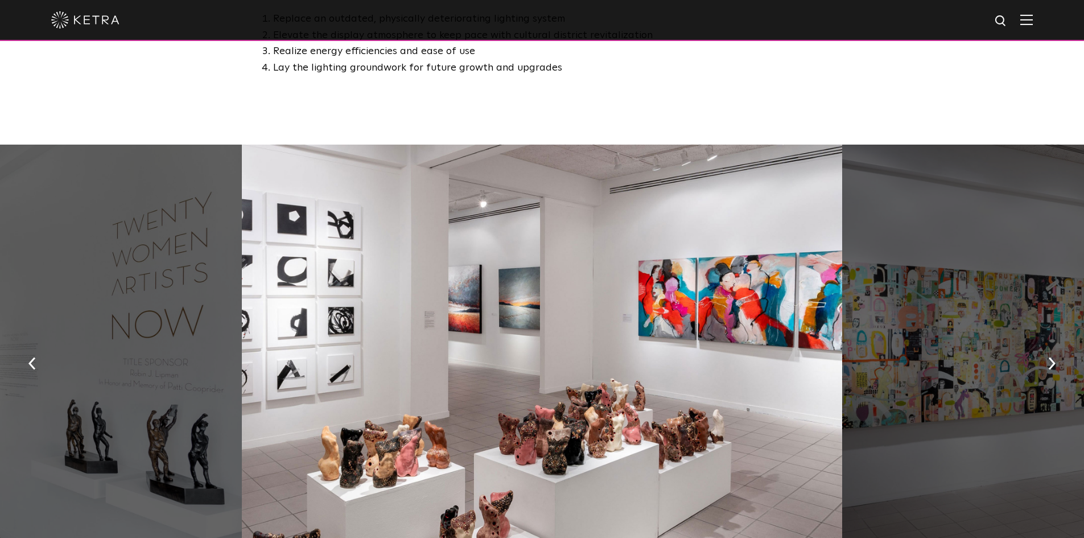
scroll to position [968, 0]
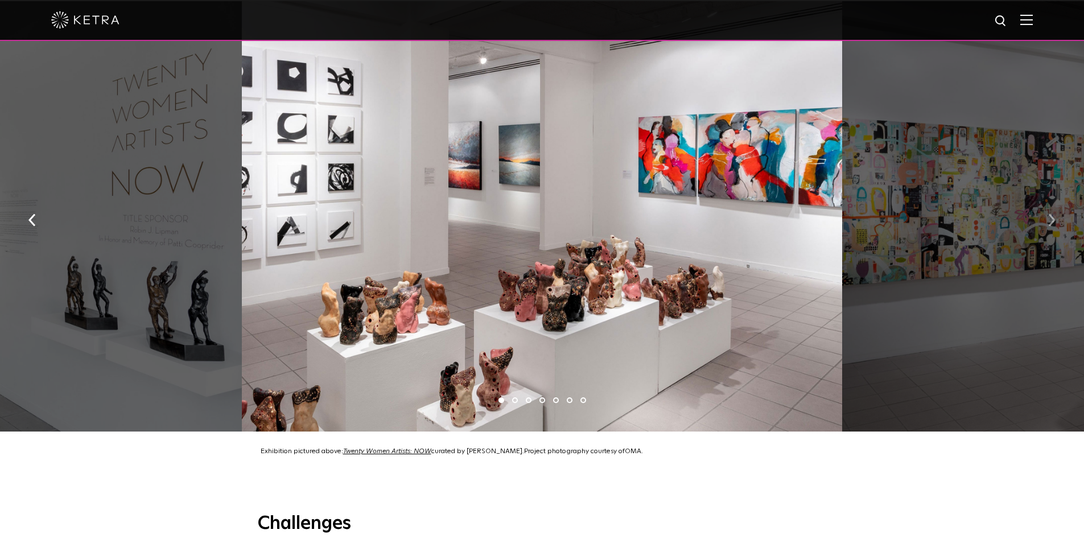
click at [1041, 206] on button "button" at bounding box center [1052, 218] width 24 height 39
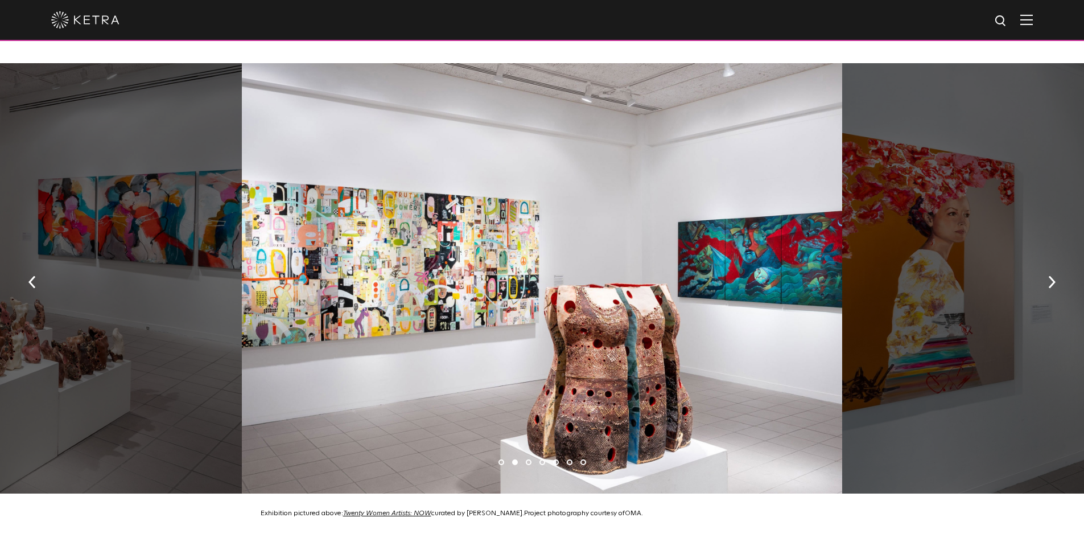
scroll to position [854, 0]
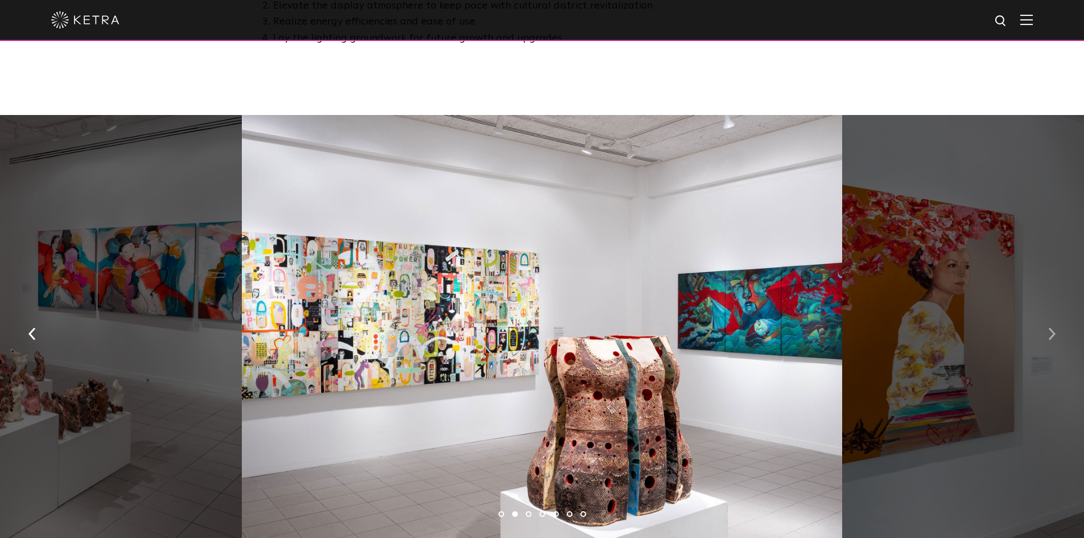
click at [1043, 320] on button "button" at bounding box center [1052, 332] width 24 height 39
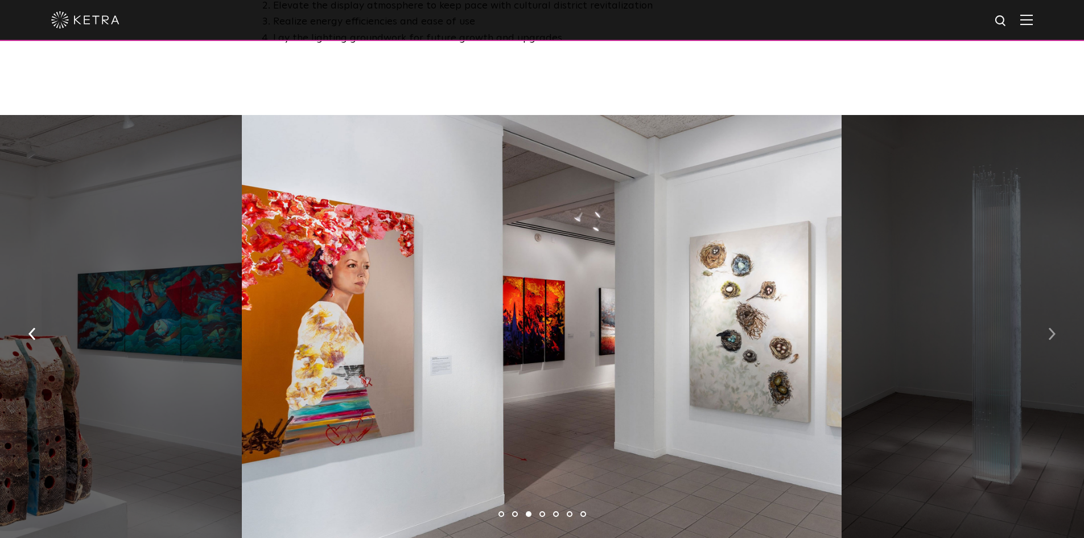
click at [1043, 320] on button "button" at bounding box center [1052, 332] width 24 height 39
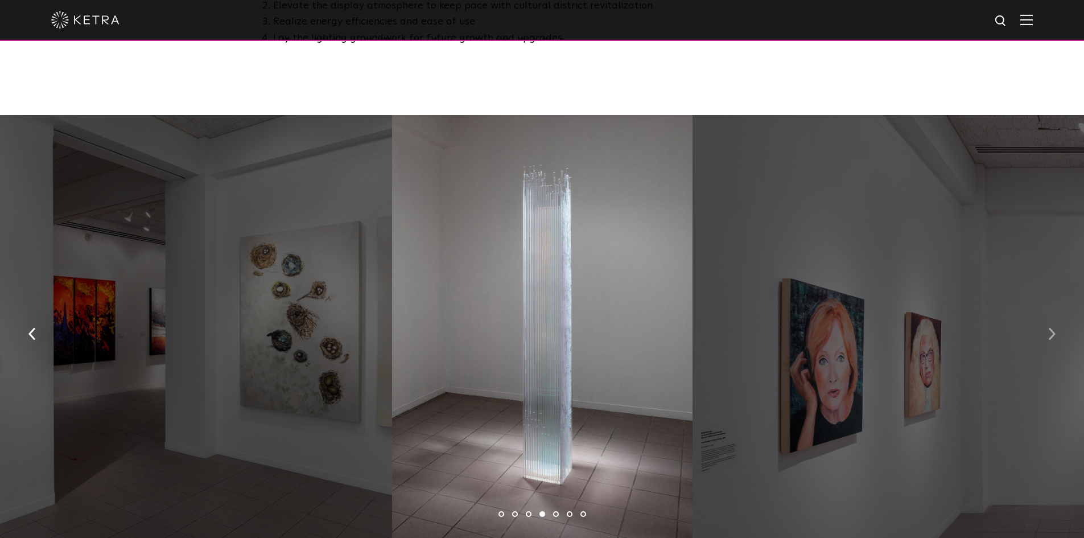
click at [1043, 320] on button "button" at bounding box center [1052, 332] width 24 height 39
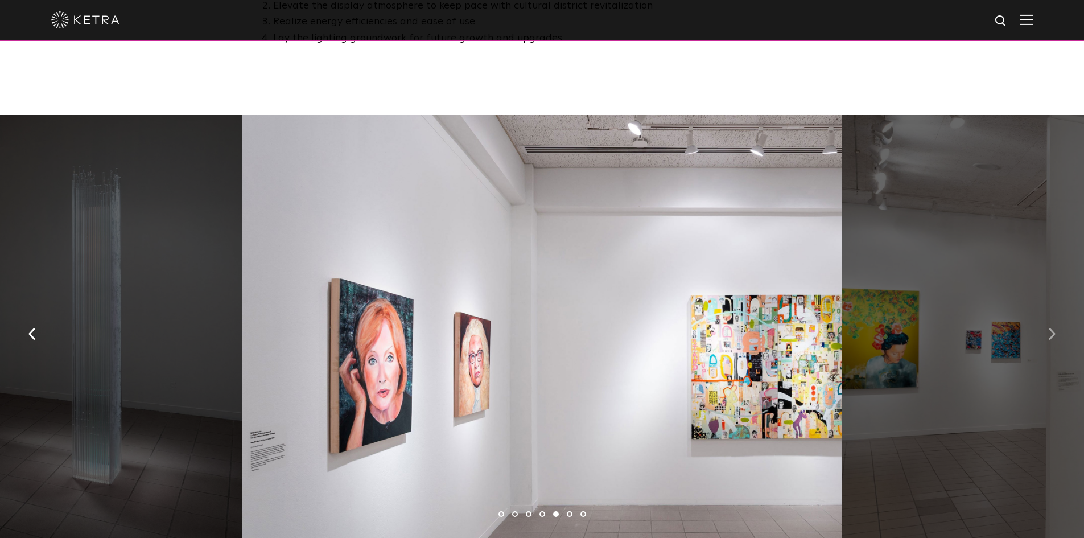
click at [1043, 320] on button "button" at bounding box center [1052, 332] width 24 height 39
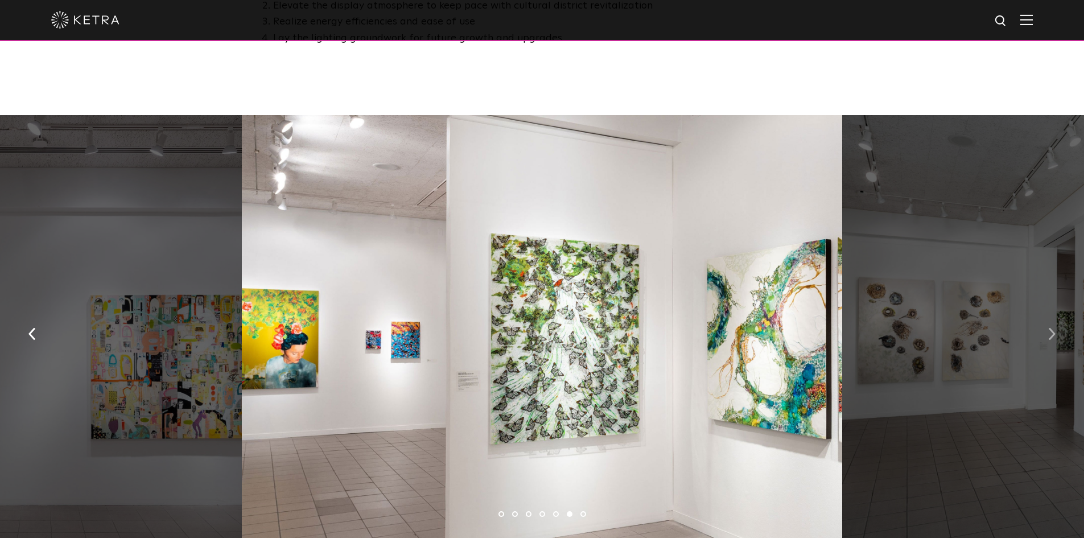
click at [1043, 320] on button "button" at bounding box center [1052, 332] width 24 height 39
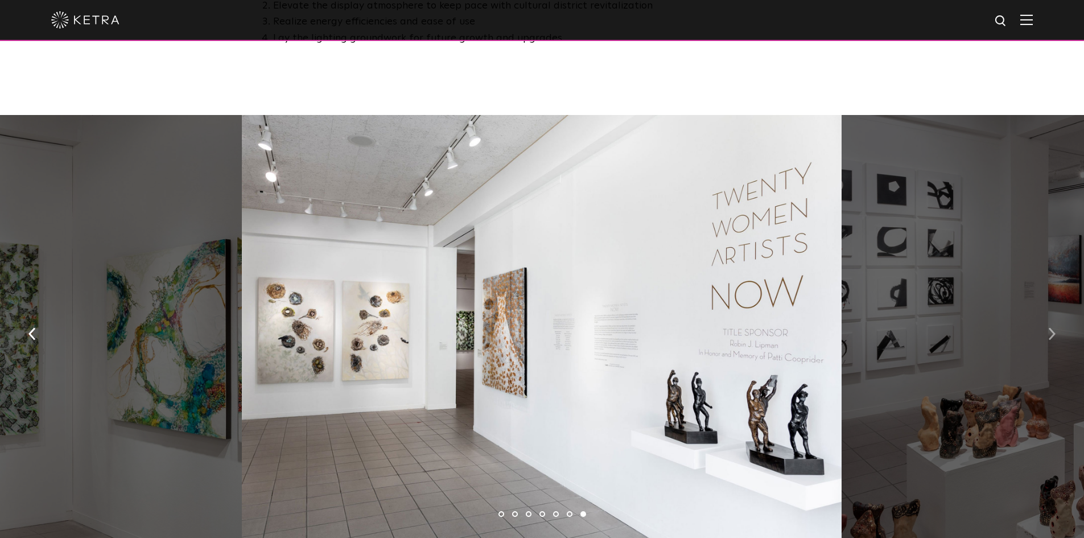
click at [1043, 320] on button "button" at bounding box center [1052, 332] width 24 height 39
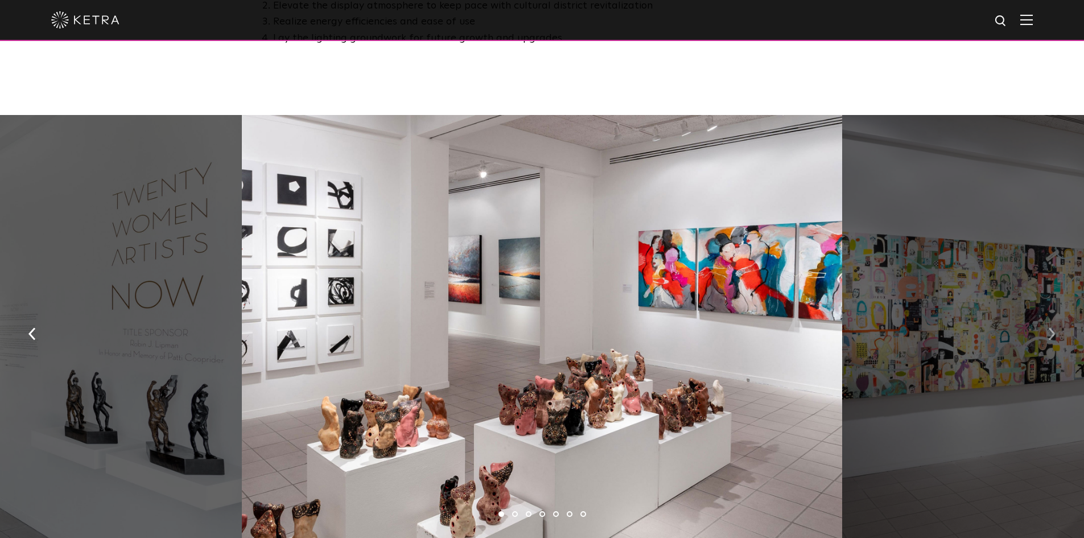
click at [1043, 320] on button "button" at bounding box center [1052, 332] width 24 height 39
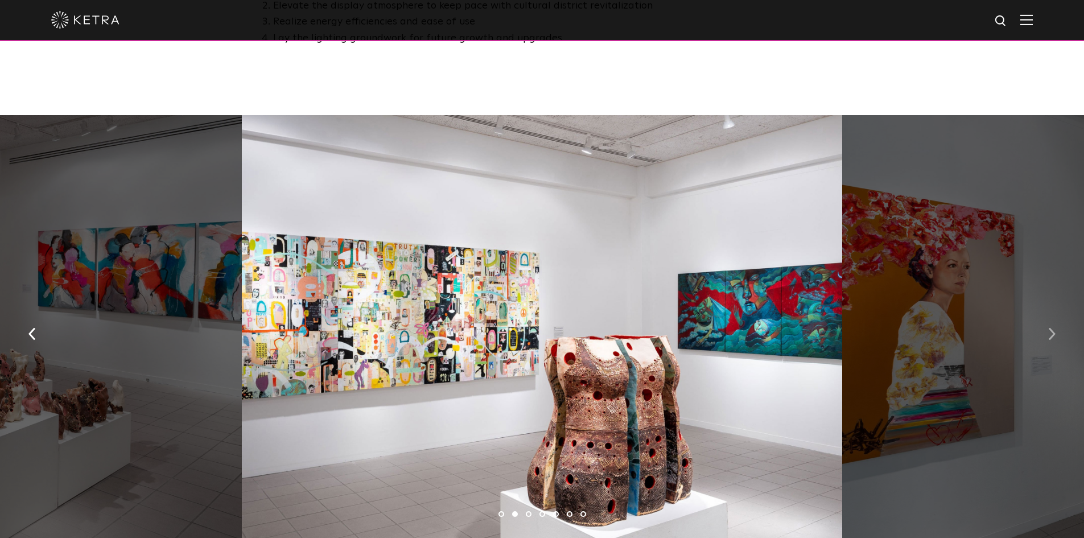
click at [1043, 320] on button "button" at bounding box center [1052, 332] width 24 height 39
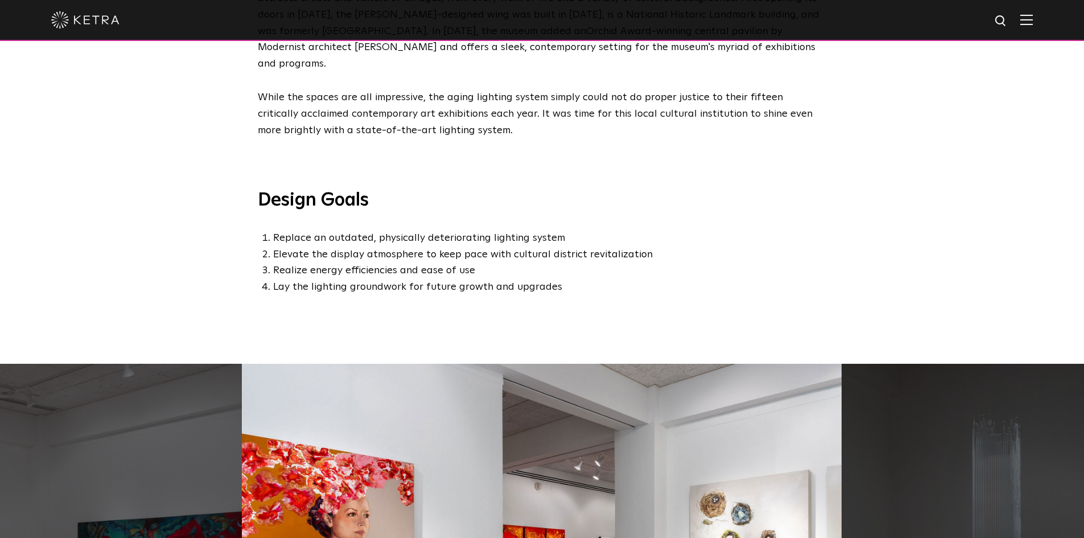
scroll to position [512, 0]
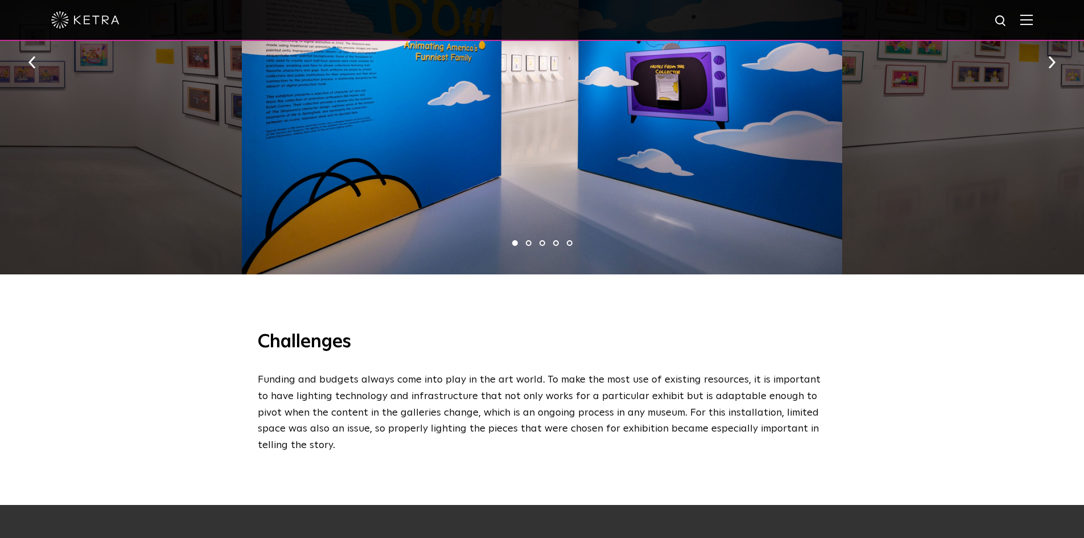
scroll to position [968, 0]
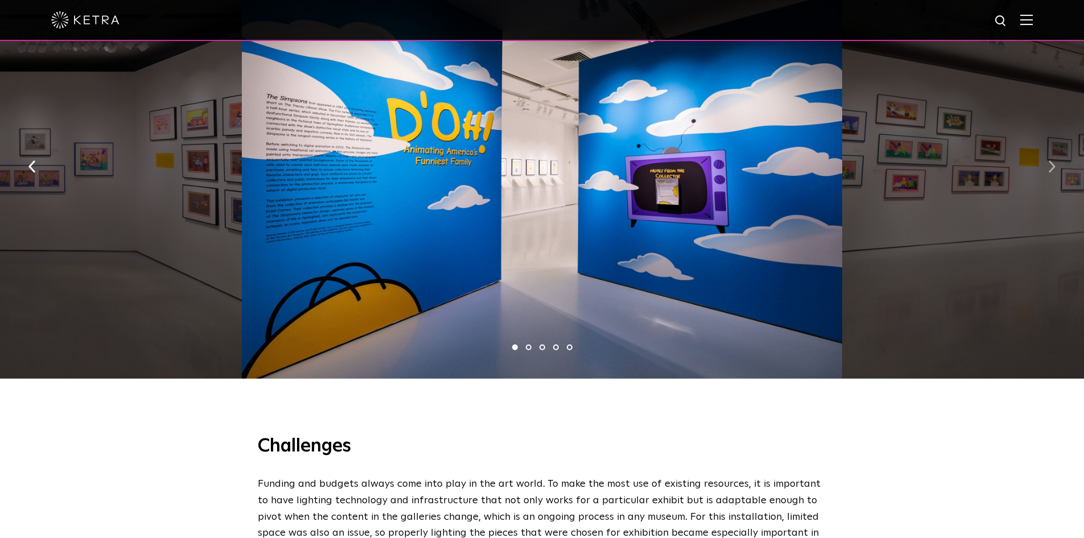
click at [1050, 161] on img "button" at bounding box center [1052, 167] width 7 height 13
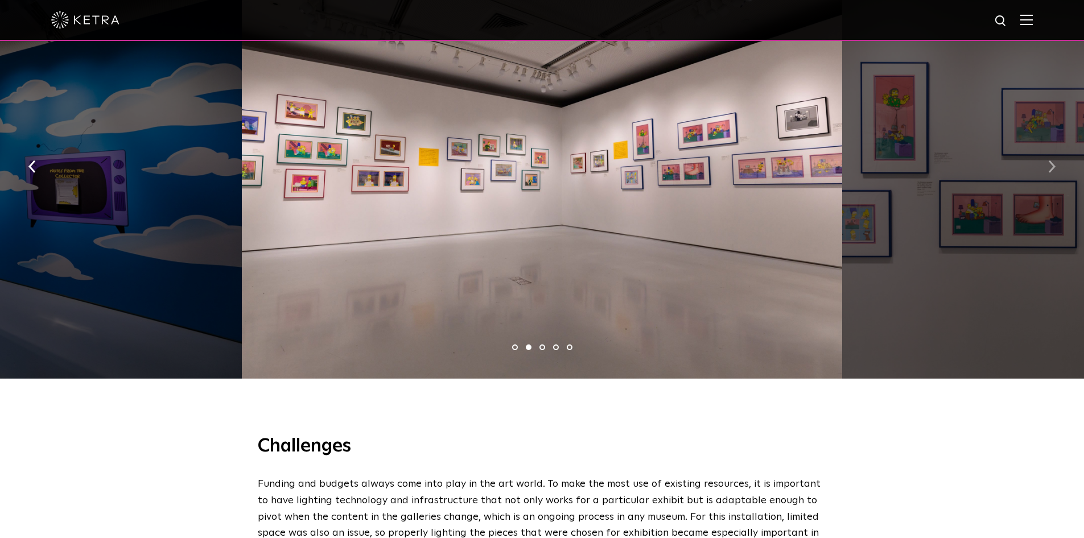
click at [1050, 161] on img "button" at bounding box center [1052, 167] width 7 height 13
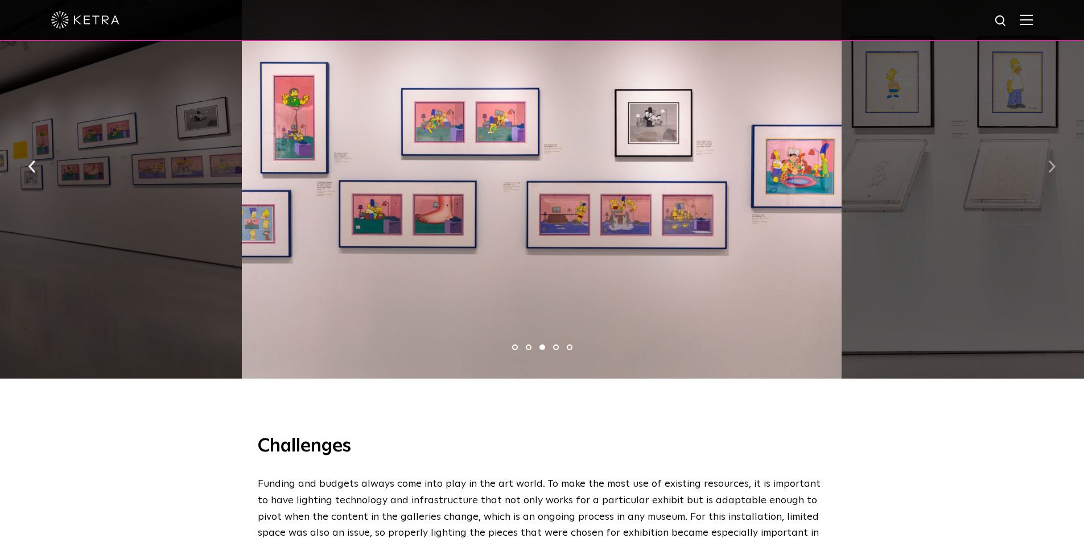
click at [1050, 161] on img "button" at bounding box center [1052, 167] width 7 height 13
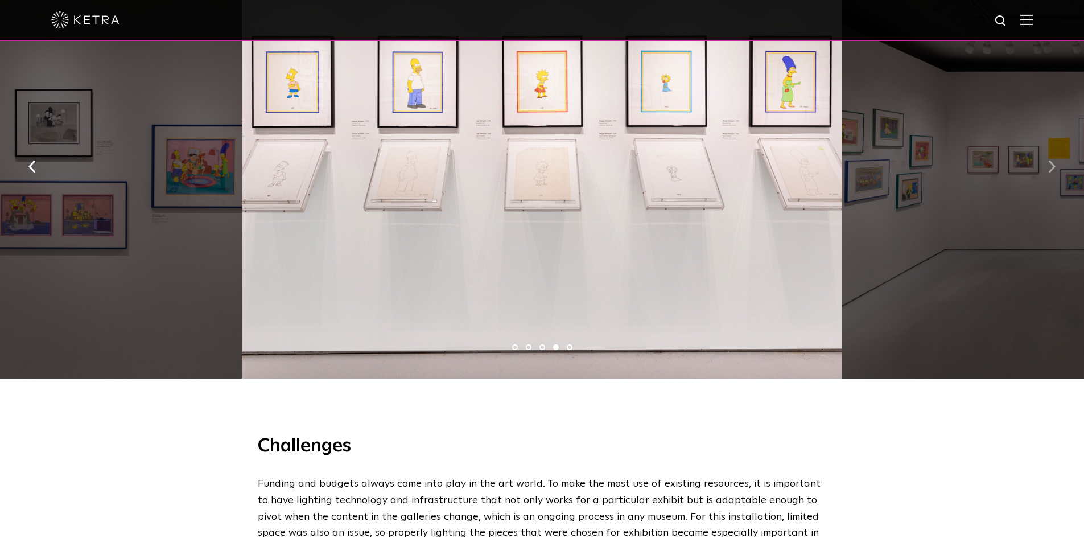
click at [1050, 161] on img "button" at bounding box center [1052, 167] width 7 height 13
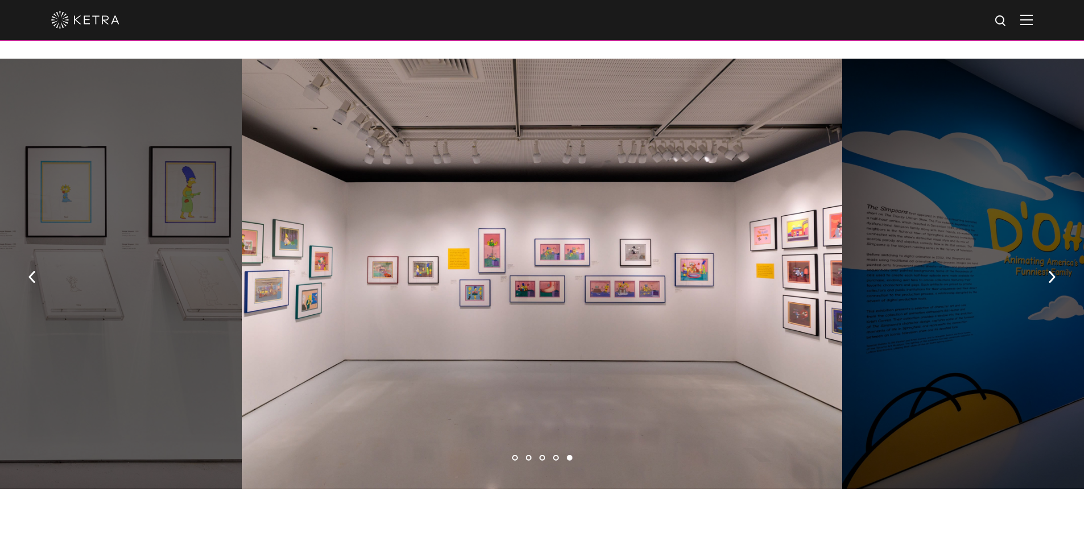
scroll to position [854, 0]
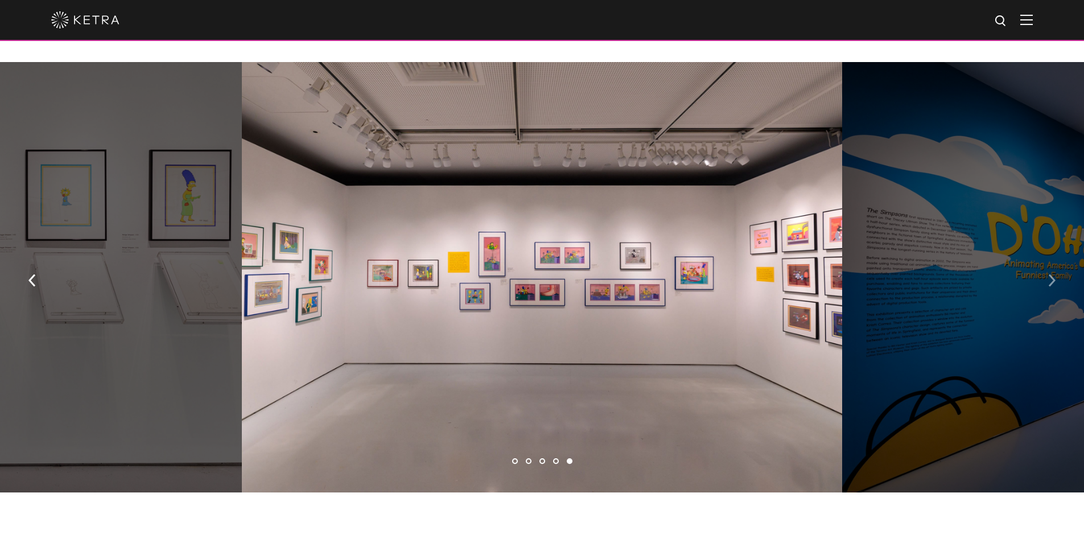
click at [1042, 262] on button "button" at bounding box center [1052, 279] width 24 height 39
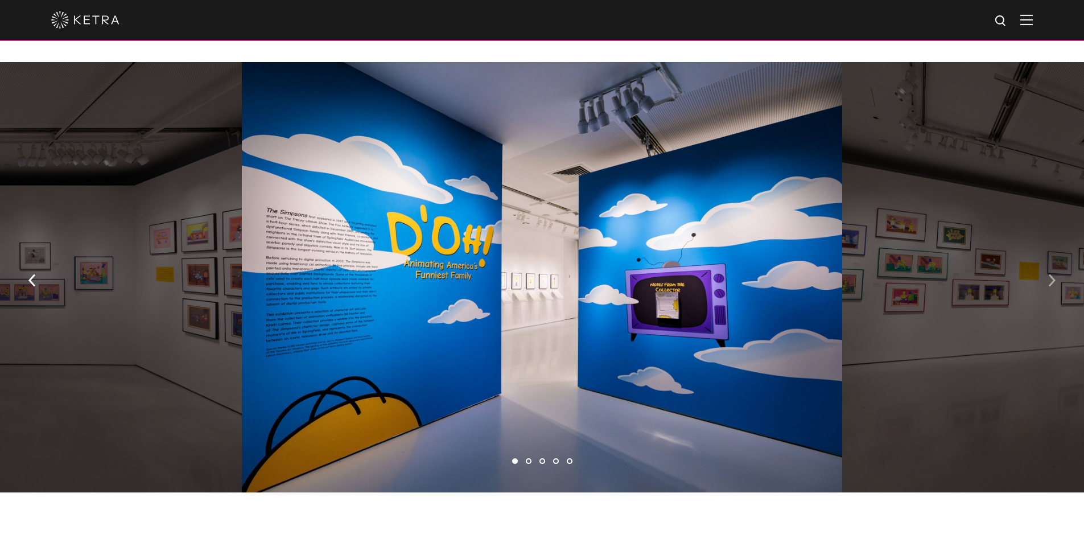
click at [1042, 262] on button "button" at bounding box center [1052, 279] width 24 height 39
